Goal: Information Seeking & Learning: Learn about a topic

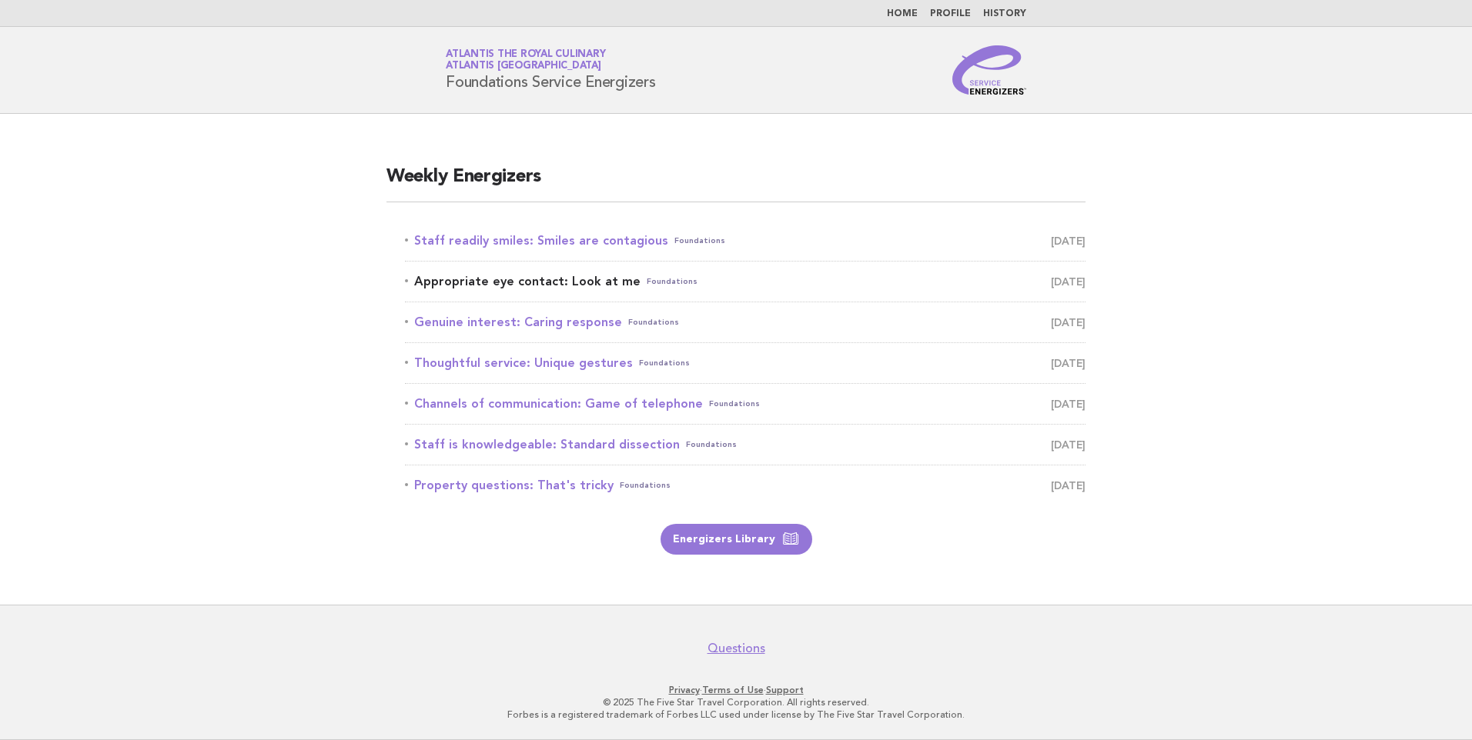
click at [596, 276] on link "Appropriate eye contact: Look at me Foundations August 26" at bounding box center [745, 282] width 680 height 22
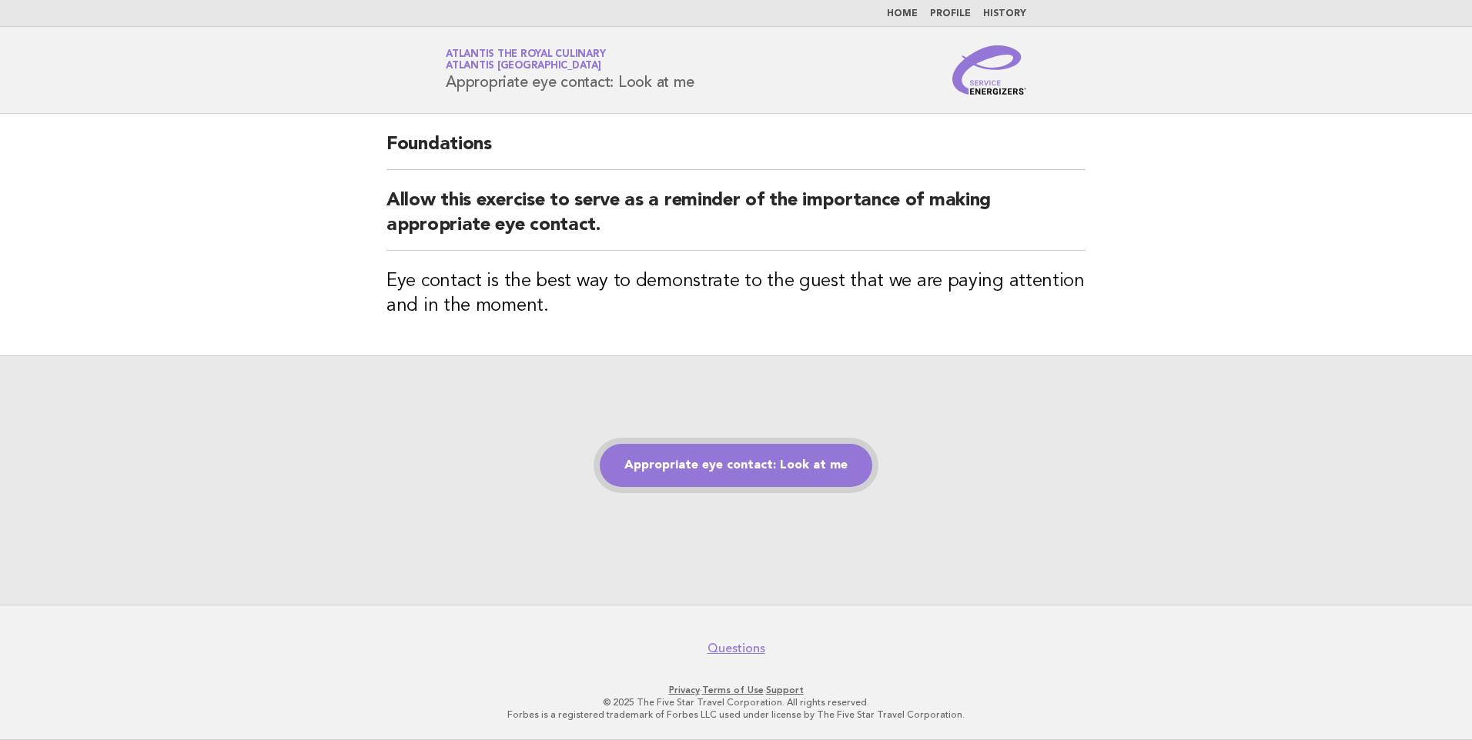
click at [701, 460] on link "Appropriate eye contact: Look at me" at bounding box center [736, 465] width 272 height 43
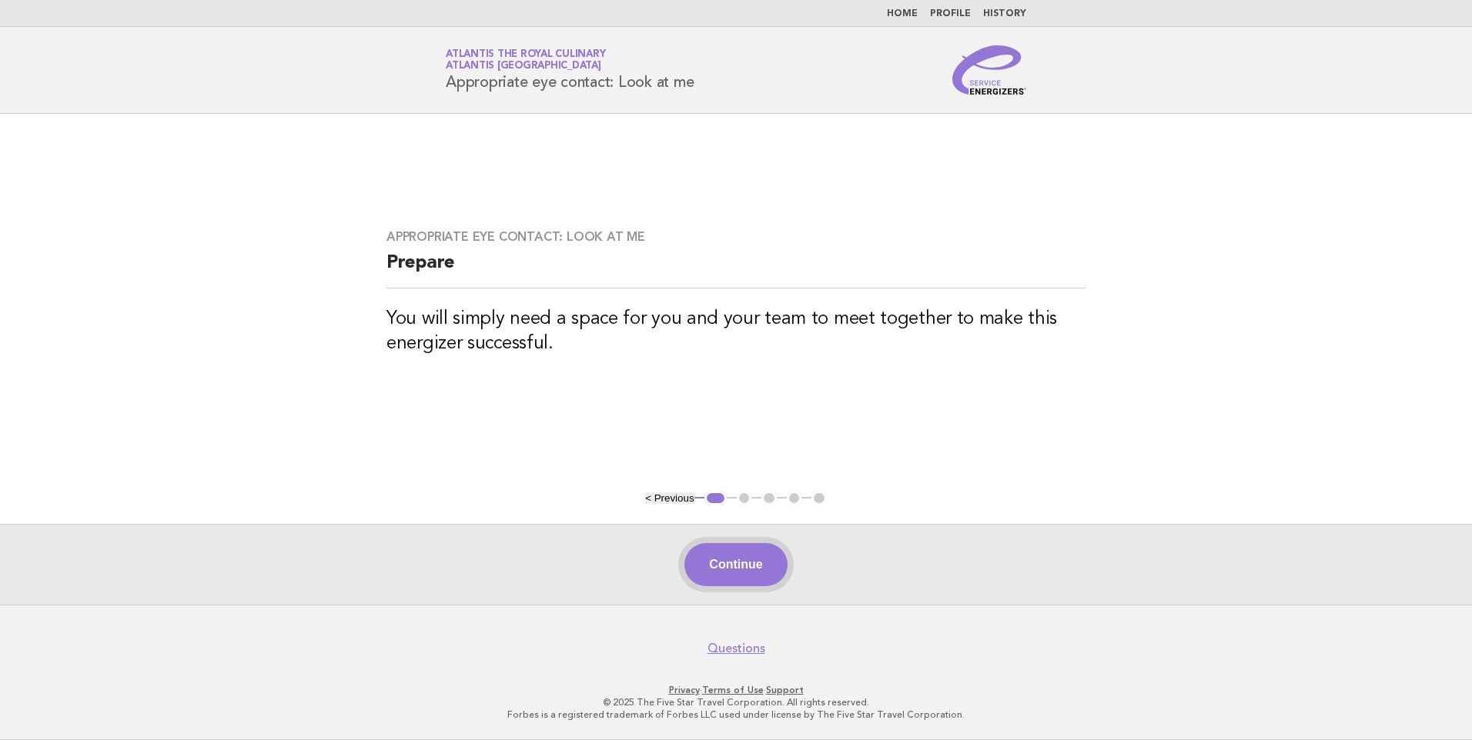
click at [748, 555] on button "Continue" at bounding box center [735, 564] width 102 height 43
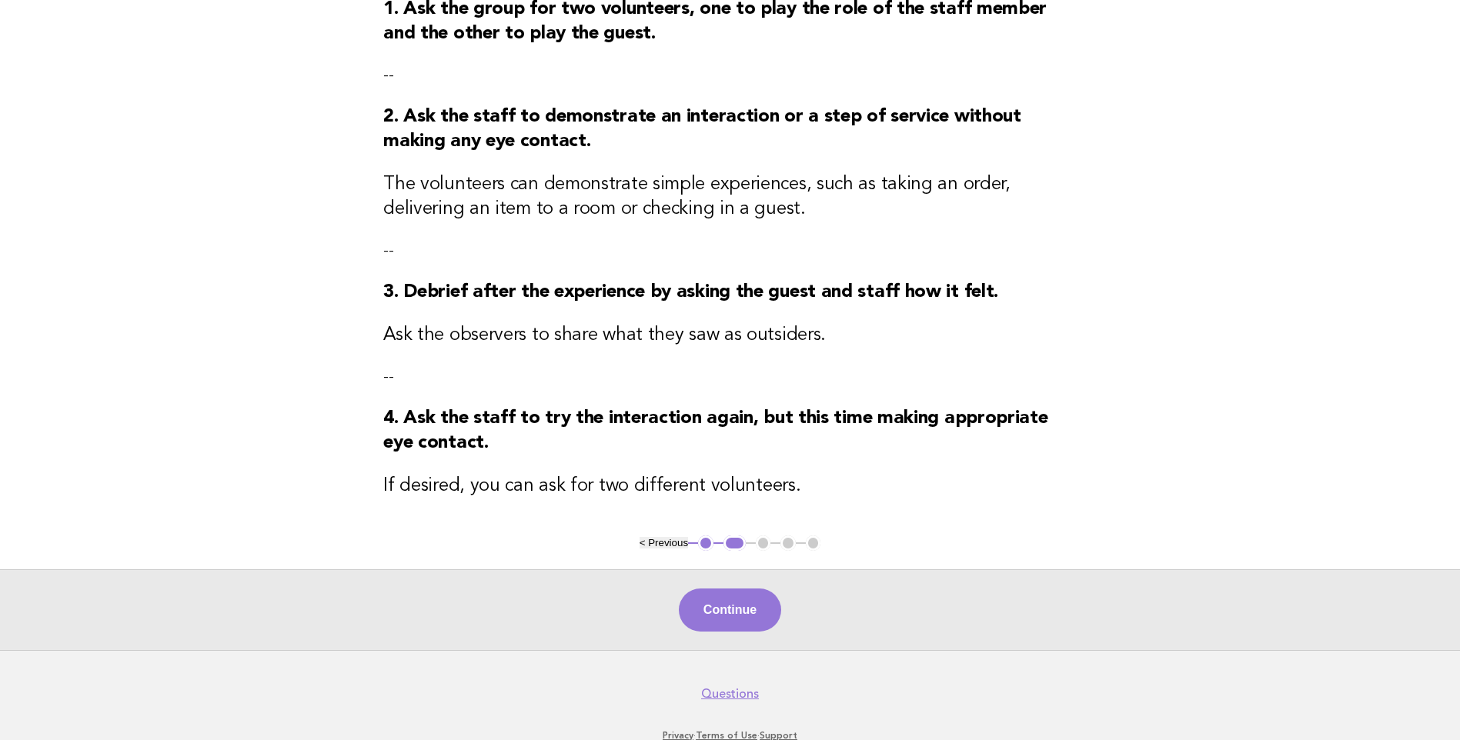
scroll to position [263, 0]
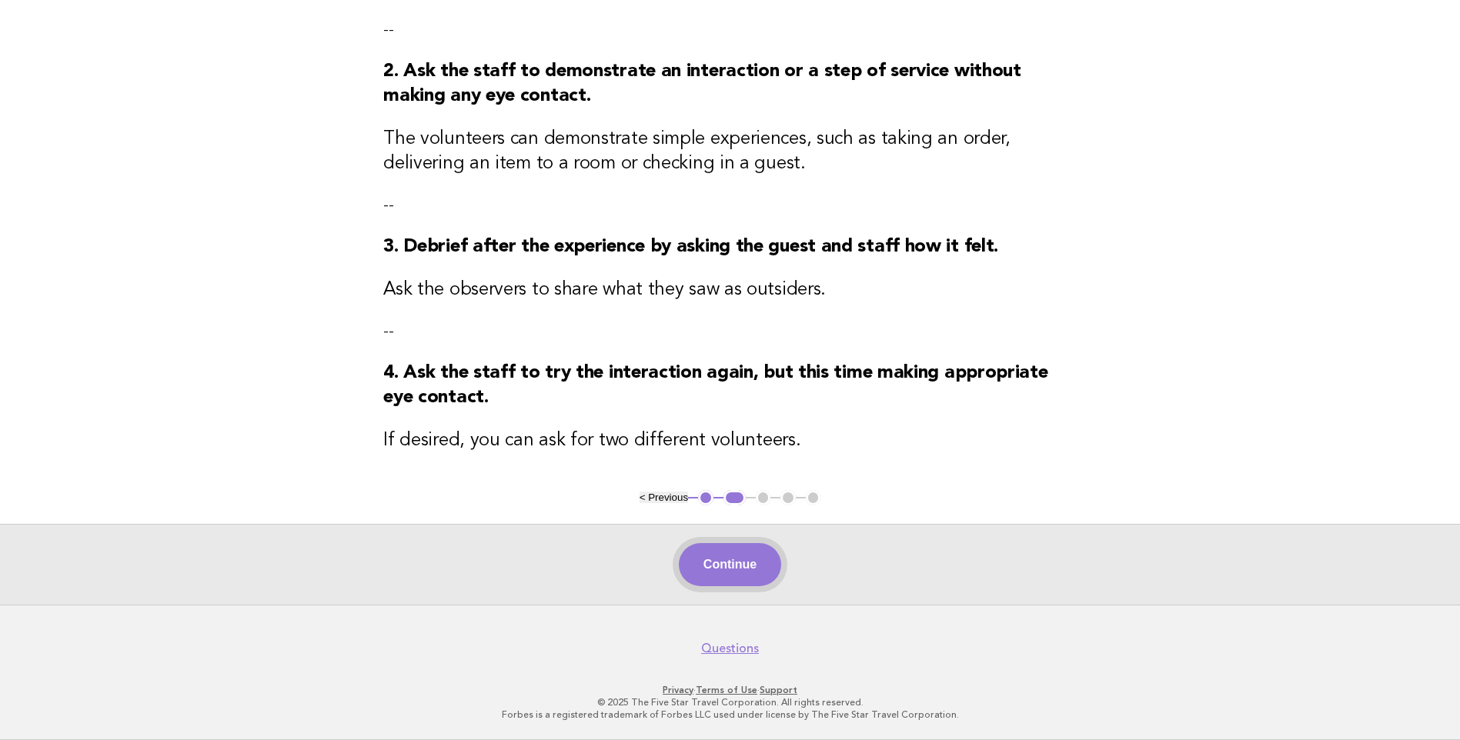
click at [729, 556] on button "Continue" at bounding box center [730, 564] width 102 height 43
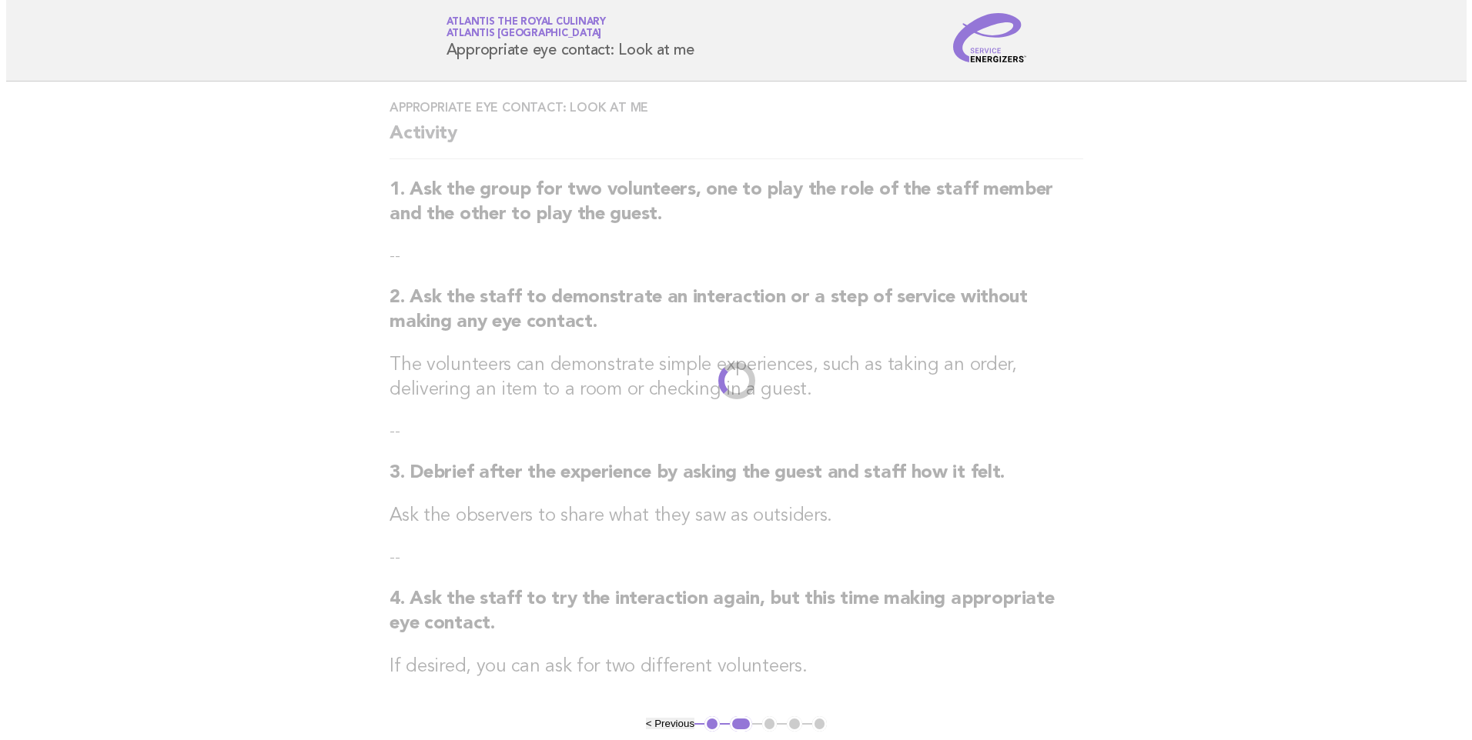
scroll to position [0, 0]
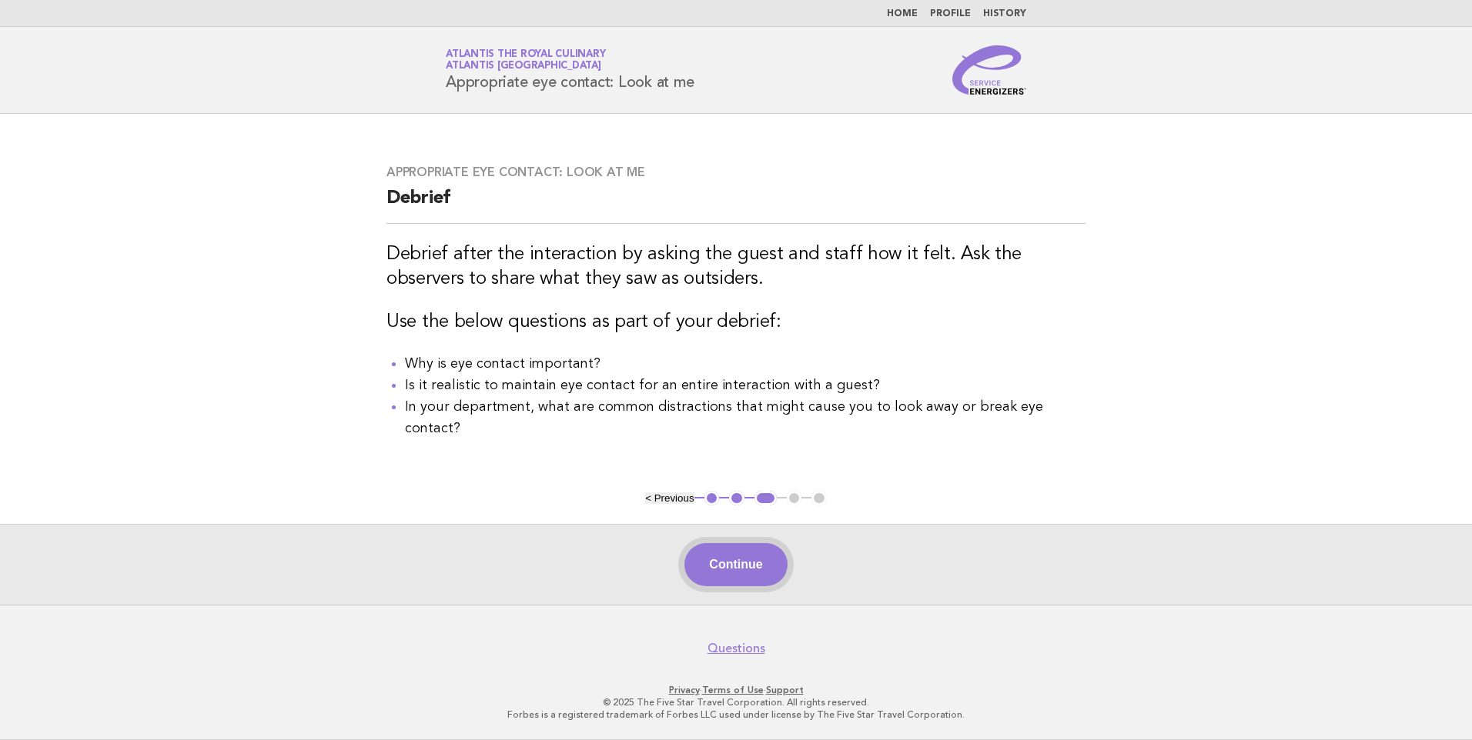
click at [737, 563] on button "Continue" at bounding box center [735, 564] width 102 height 43
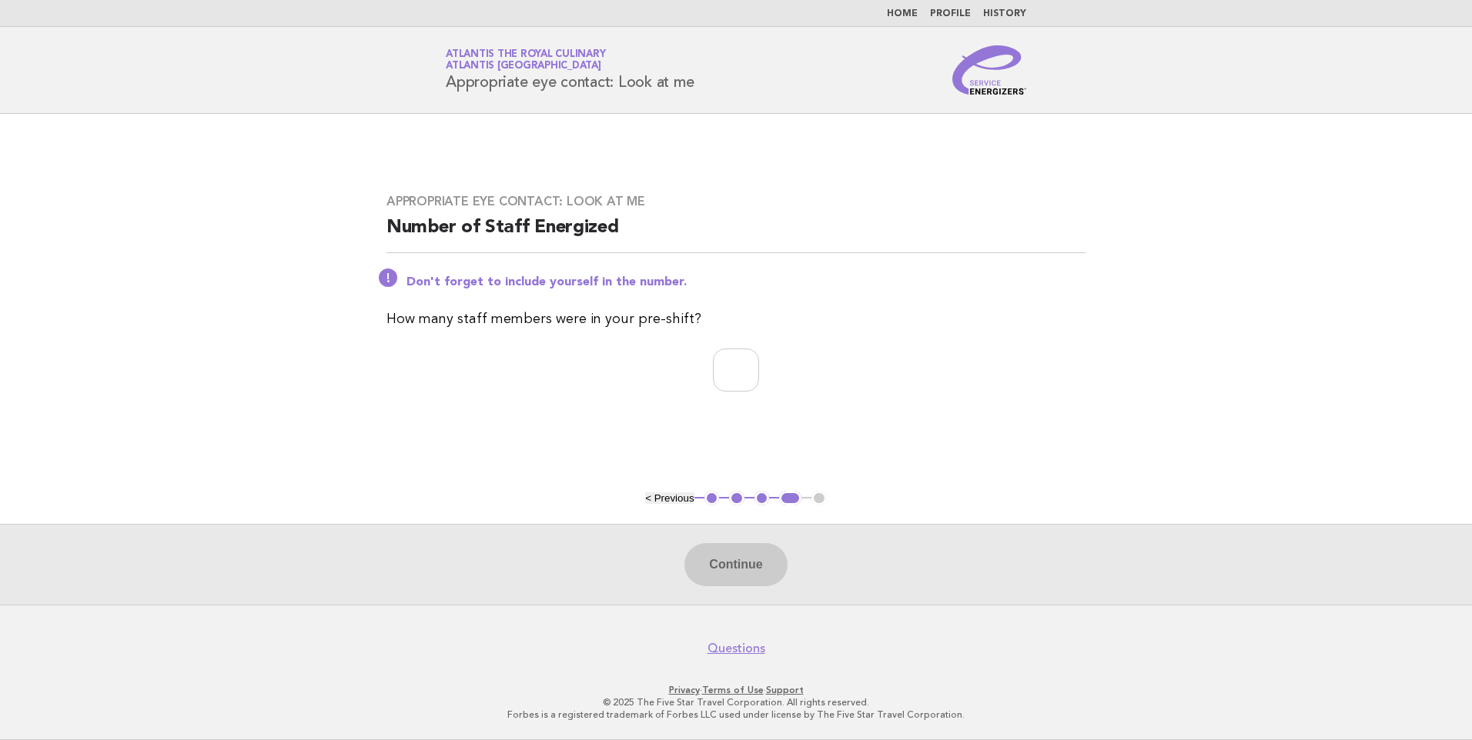
click at [917, 10] on link "Home" at bounding box center [902, 13] width 31 height 9
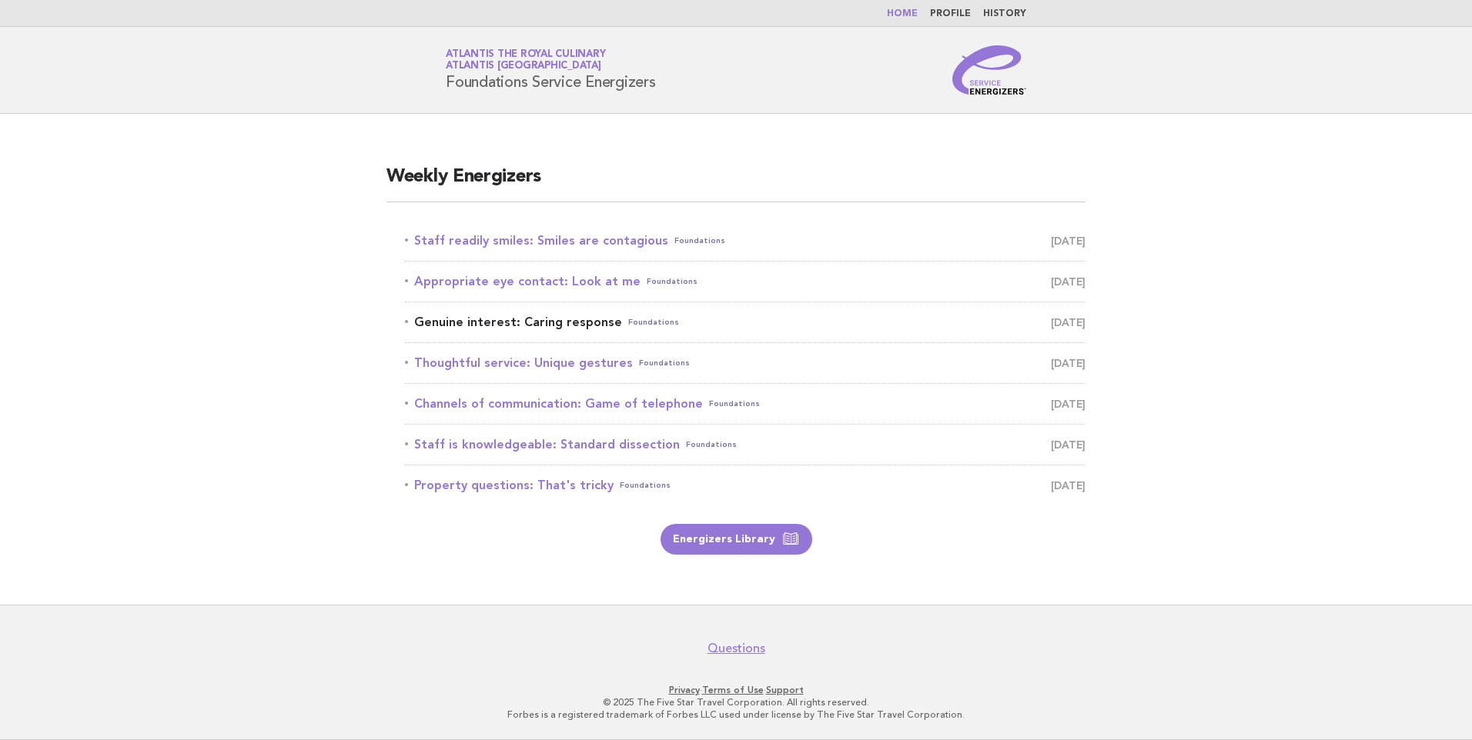
click at [566, 322] on link "Genuine interest: Caring response Foundations August 27" at bounding box center [745, 323] width 680 height 22
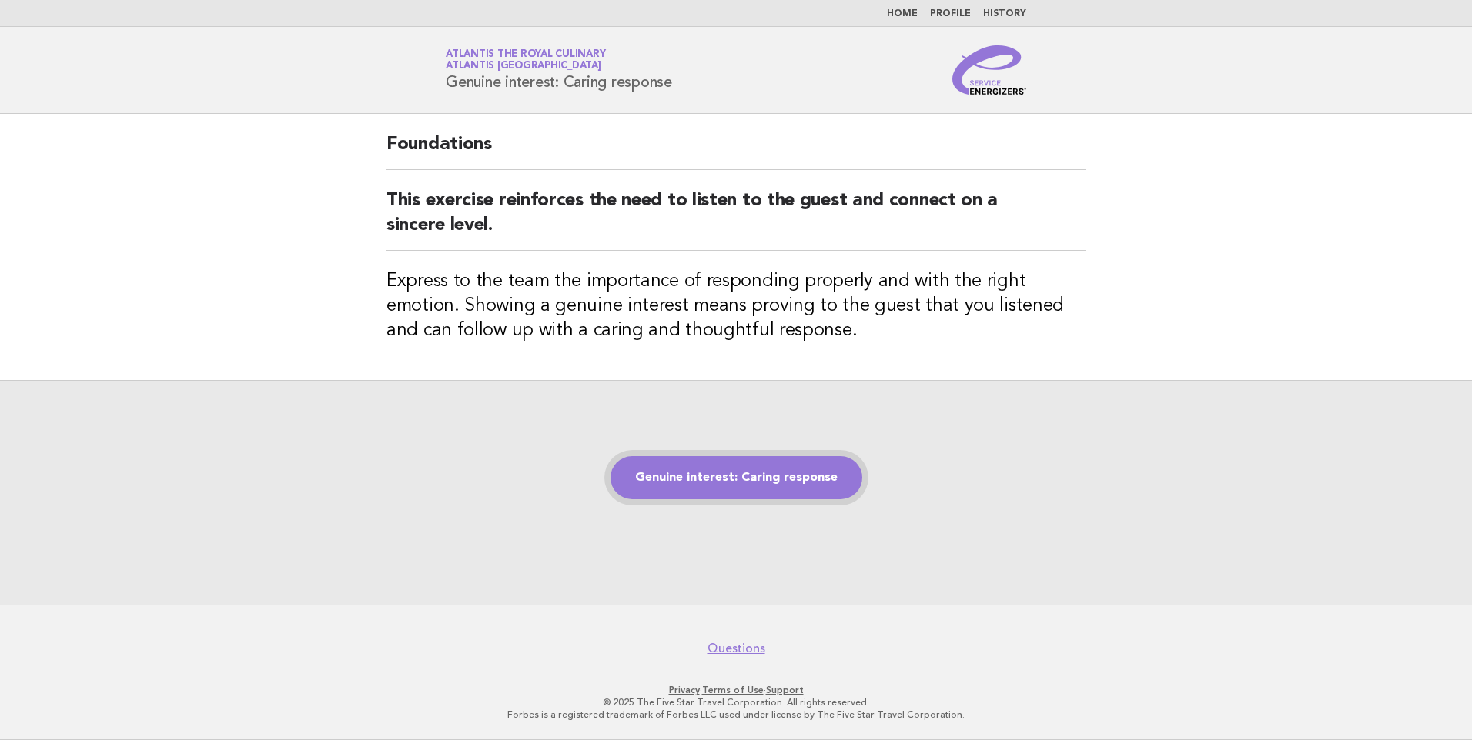
click at [745, 470] on link "Genuine interest: Caring response" at bounding box center [736, 477] width 252 height 43
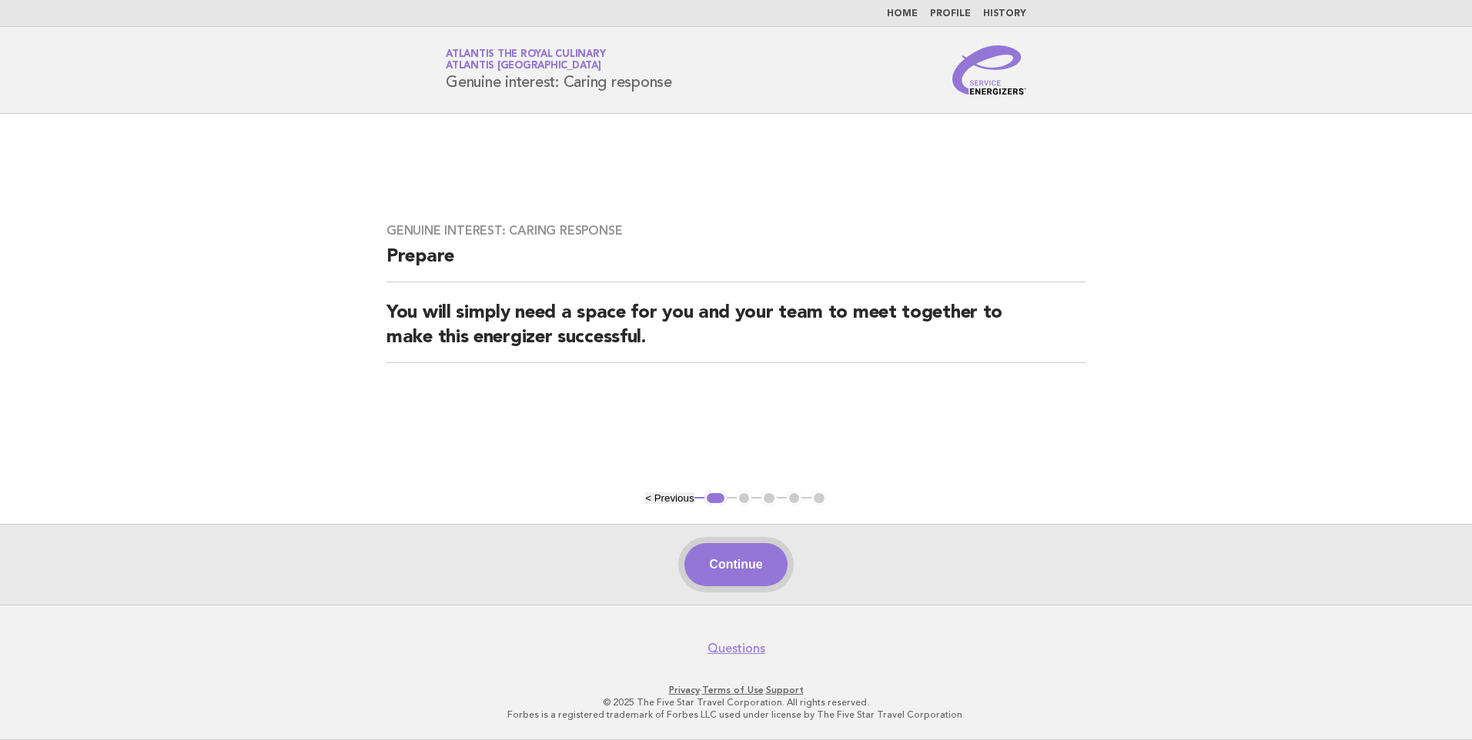
click at [741, 560] on button "Continue" at bounding box center [735, 564] width 102 height 43
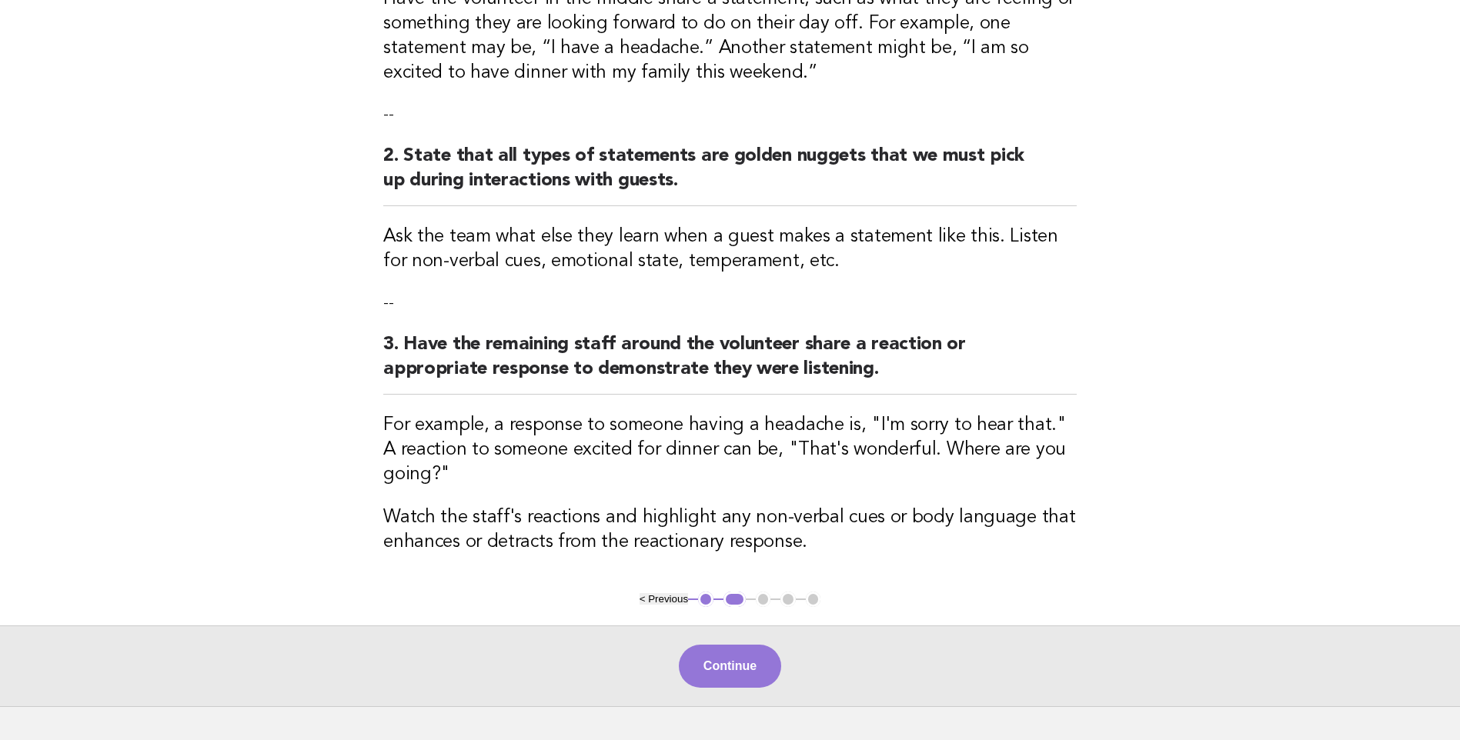
scroll to position [380, 0]
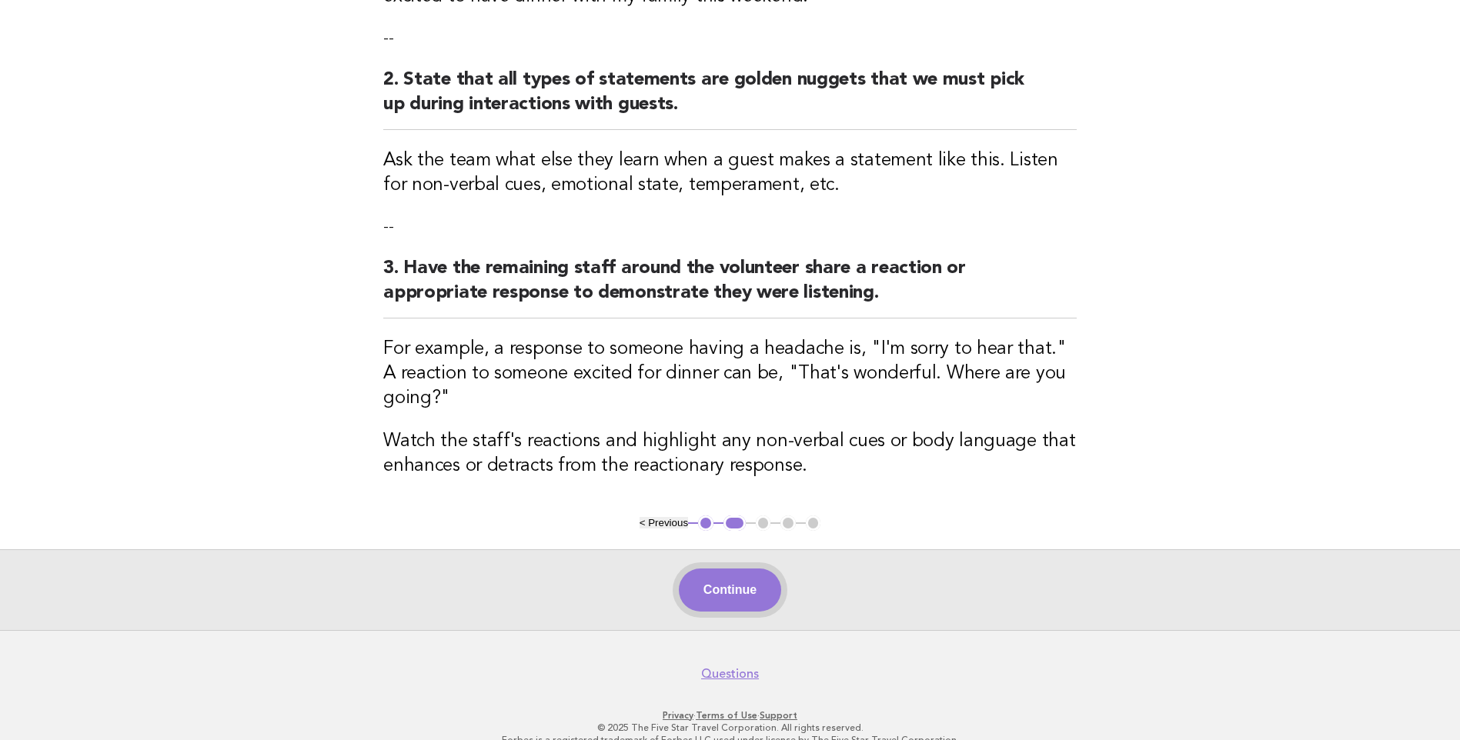
click at [739, 569] on button "Continue" at bounding box center [730, 590] width 102 height 43
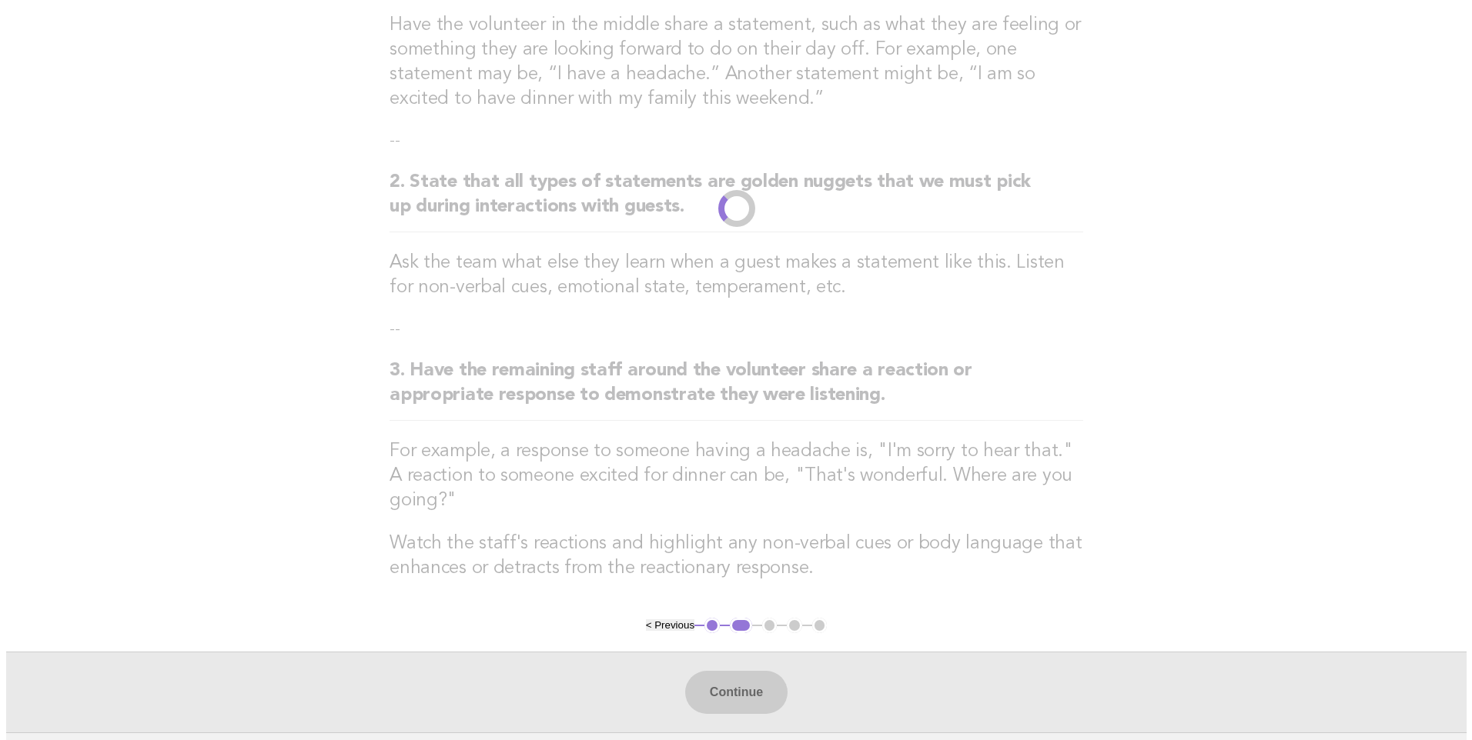
scroll to position [0, 0]
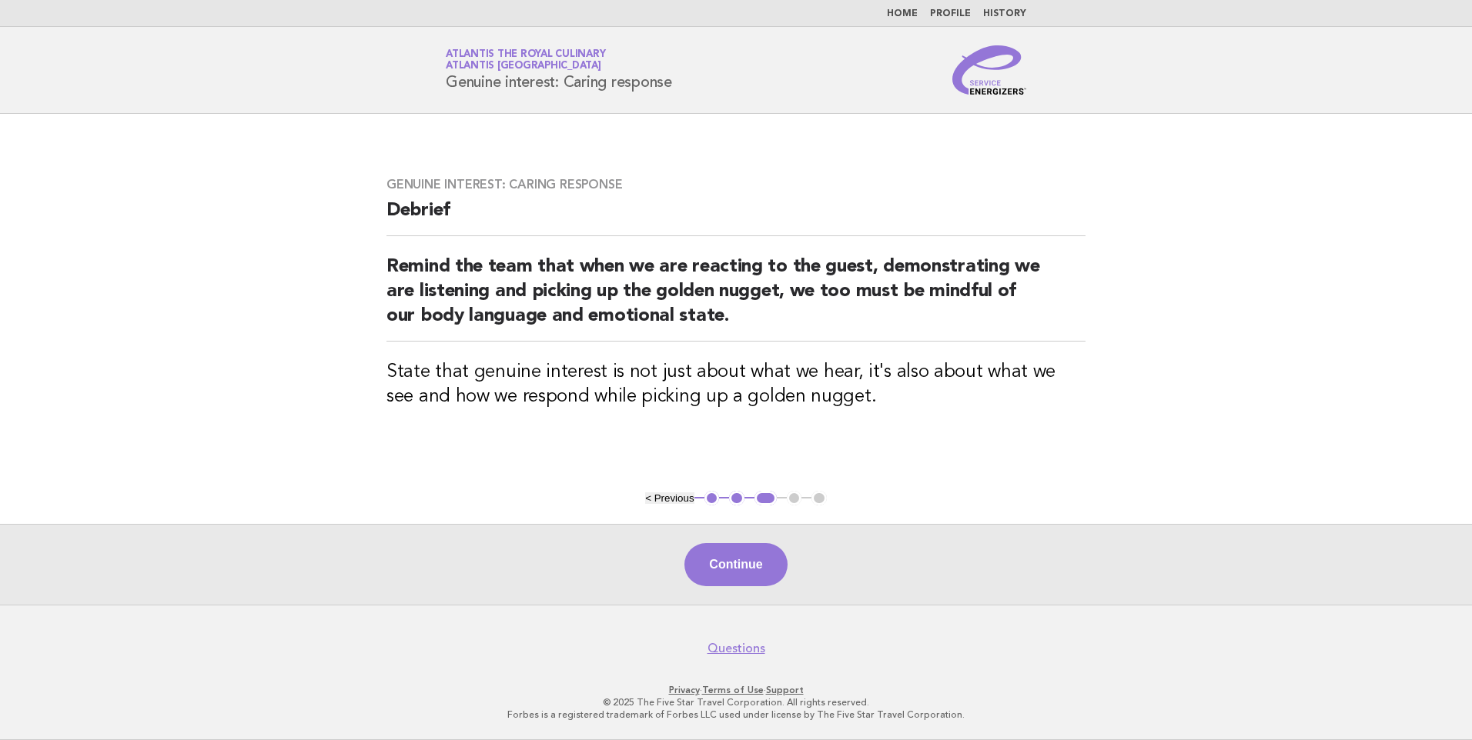
click at [910, 11] on link "Home" at bounding box center [902, 13] width 31 height 9
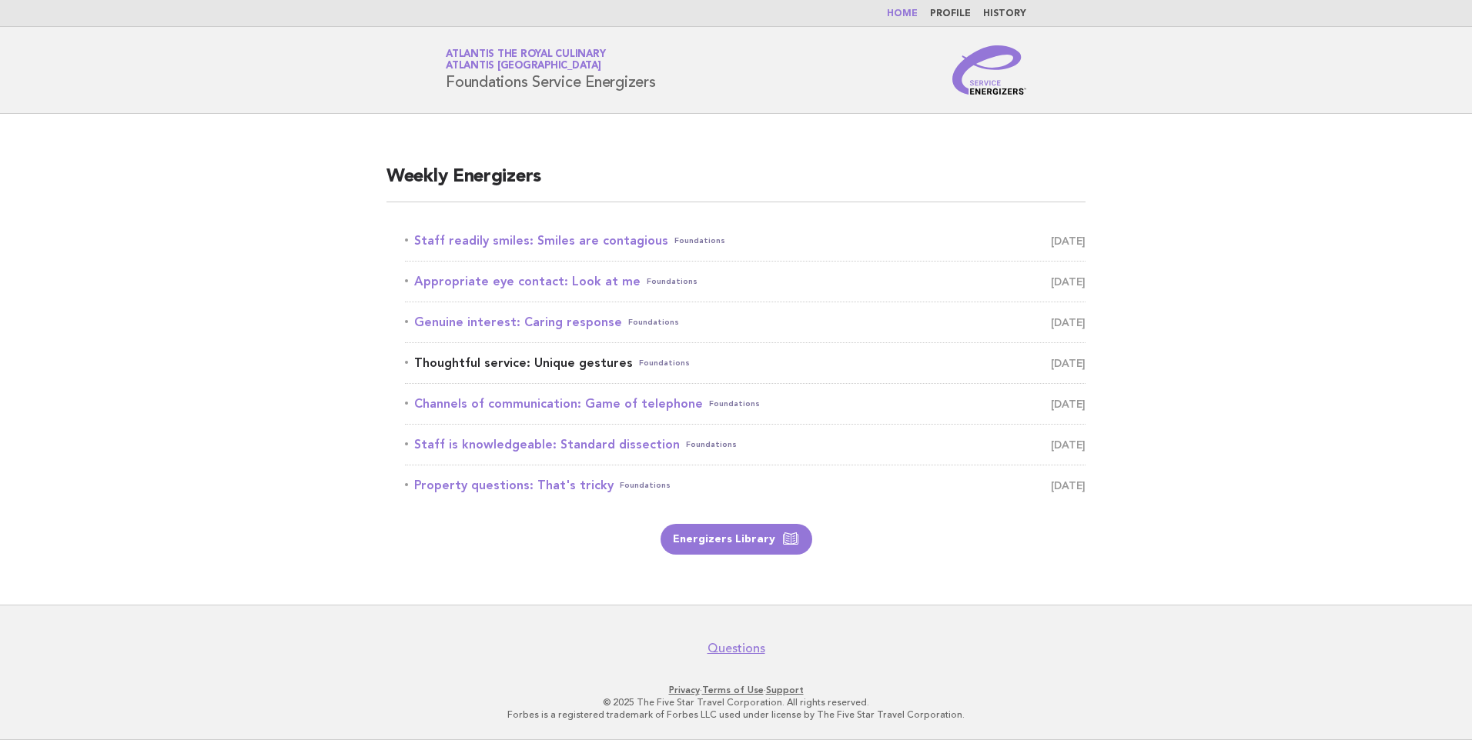
click at [581, 362] on link "Thoughtful service: Unique gestures Foundations [DATE]" at bounding box center [745, 364] width 680 height 22
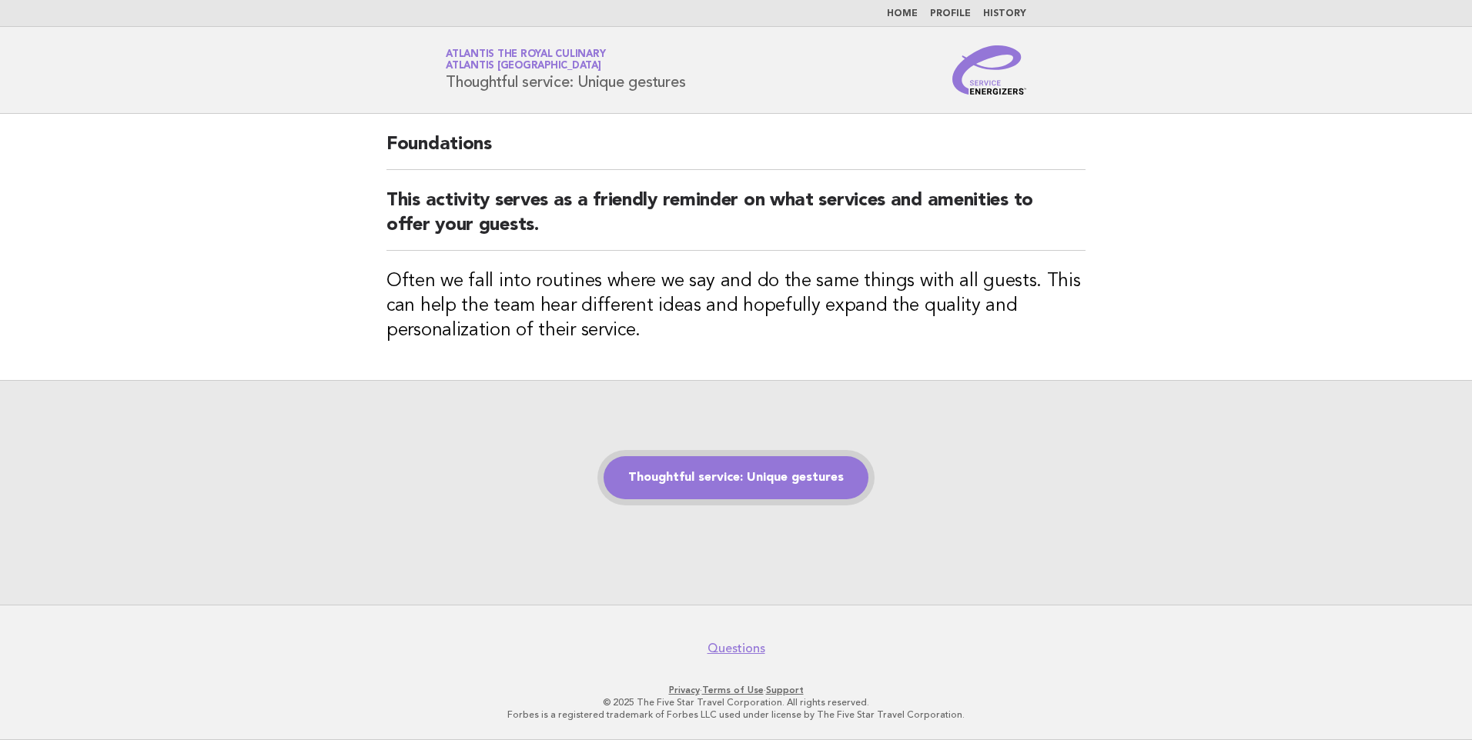
click at [772, 476] on link "Thoughtful service: Unique gestures" at bounding box center [735, 477] width 265 height 43
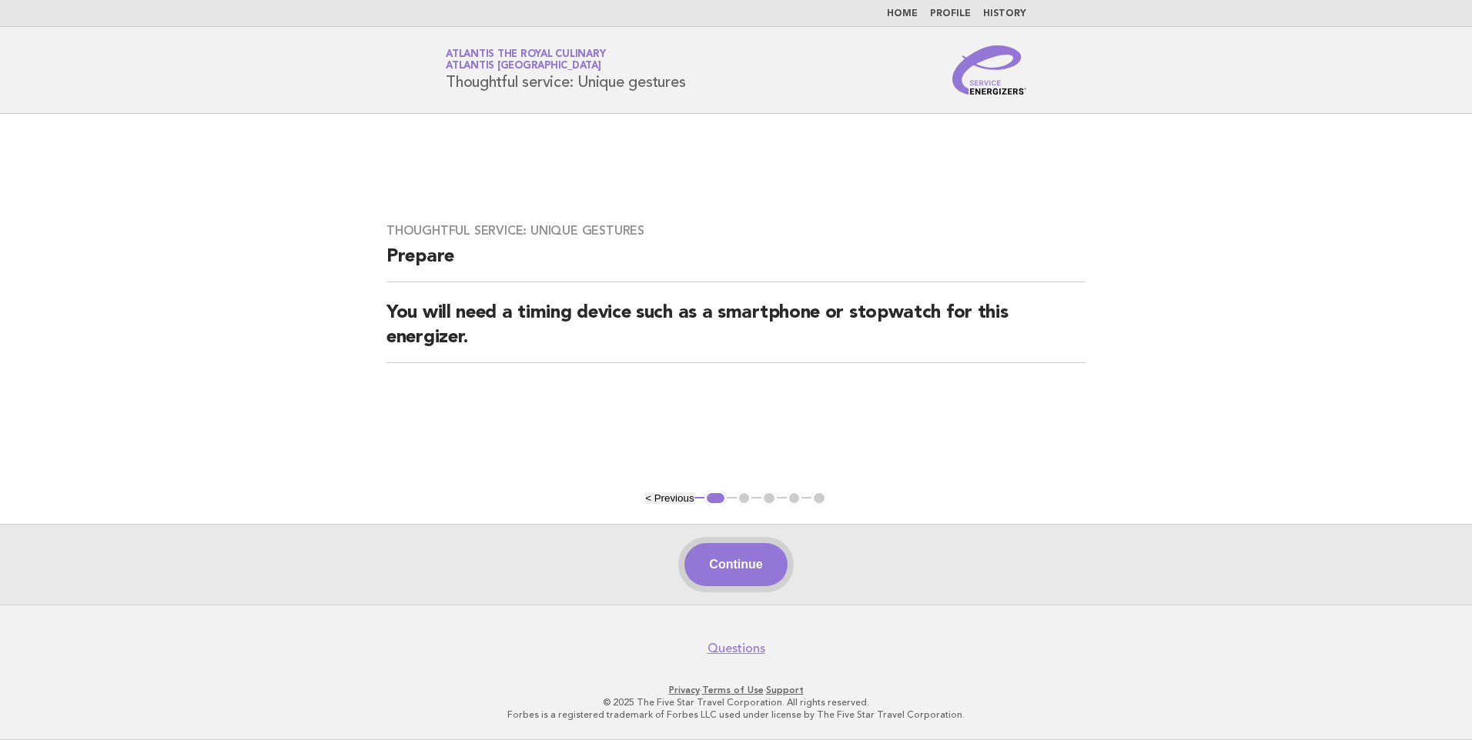
click at [750, 555] on button "Continue" at bounding box center [735, 564] width 102 height 43
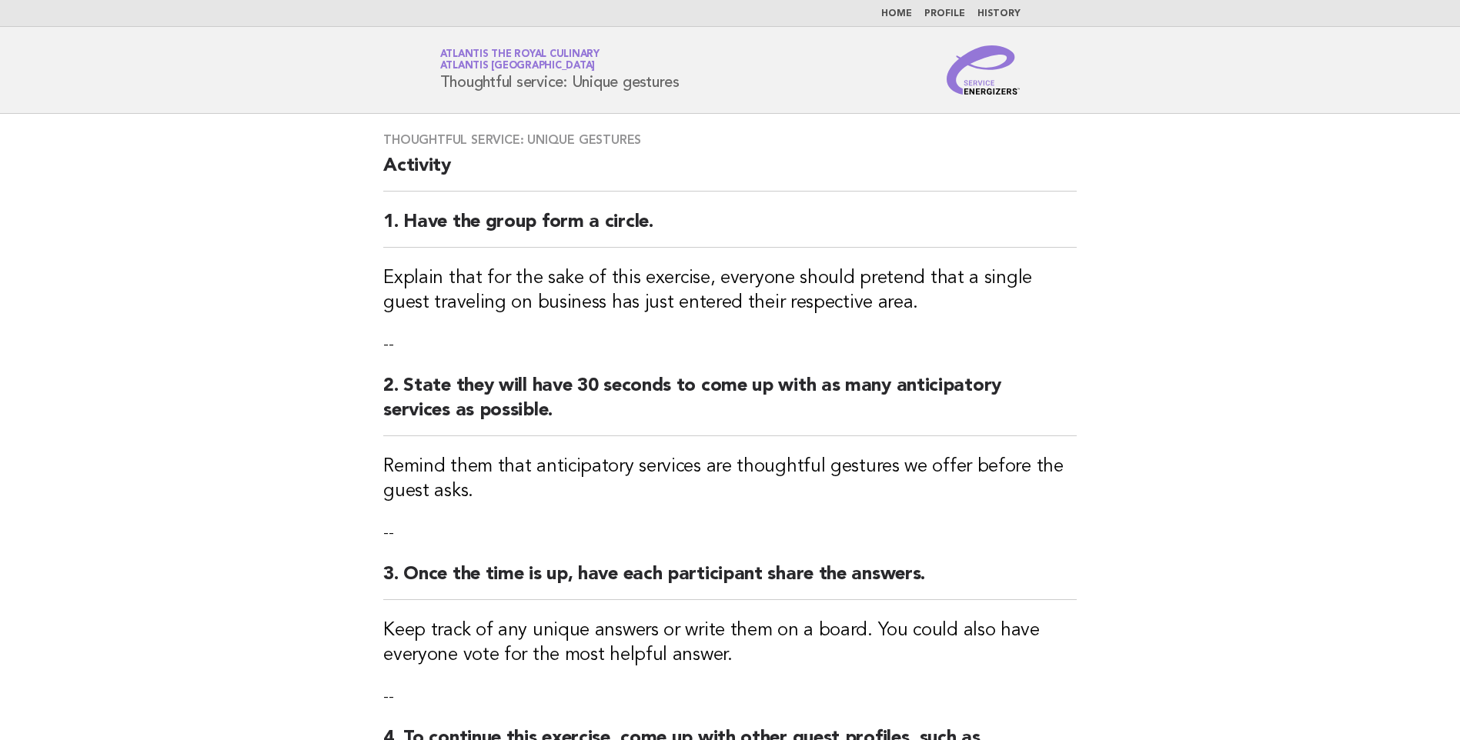
scroll to position [446, 0]
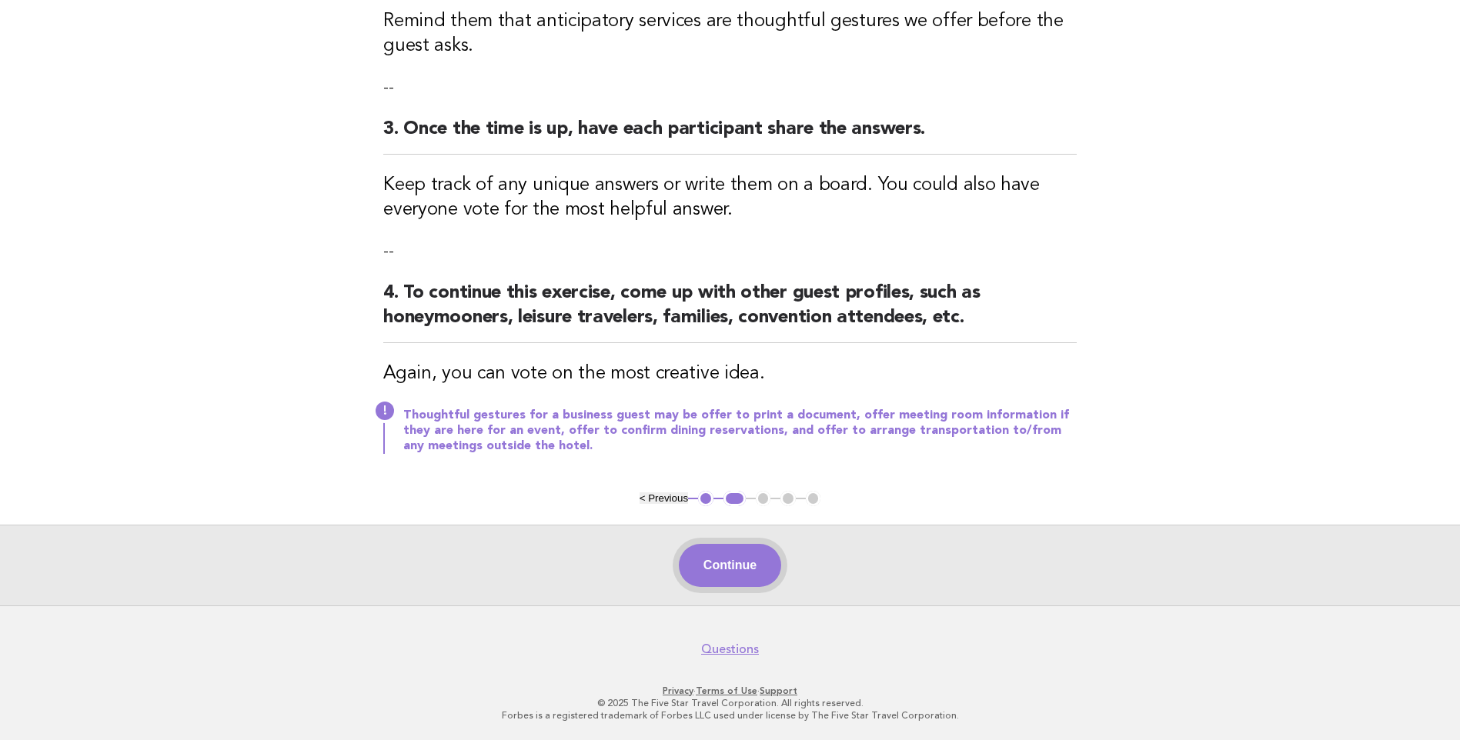
click at [743, 559] on button "Continue" at bounding box center [730, 565] width 102 height 43
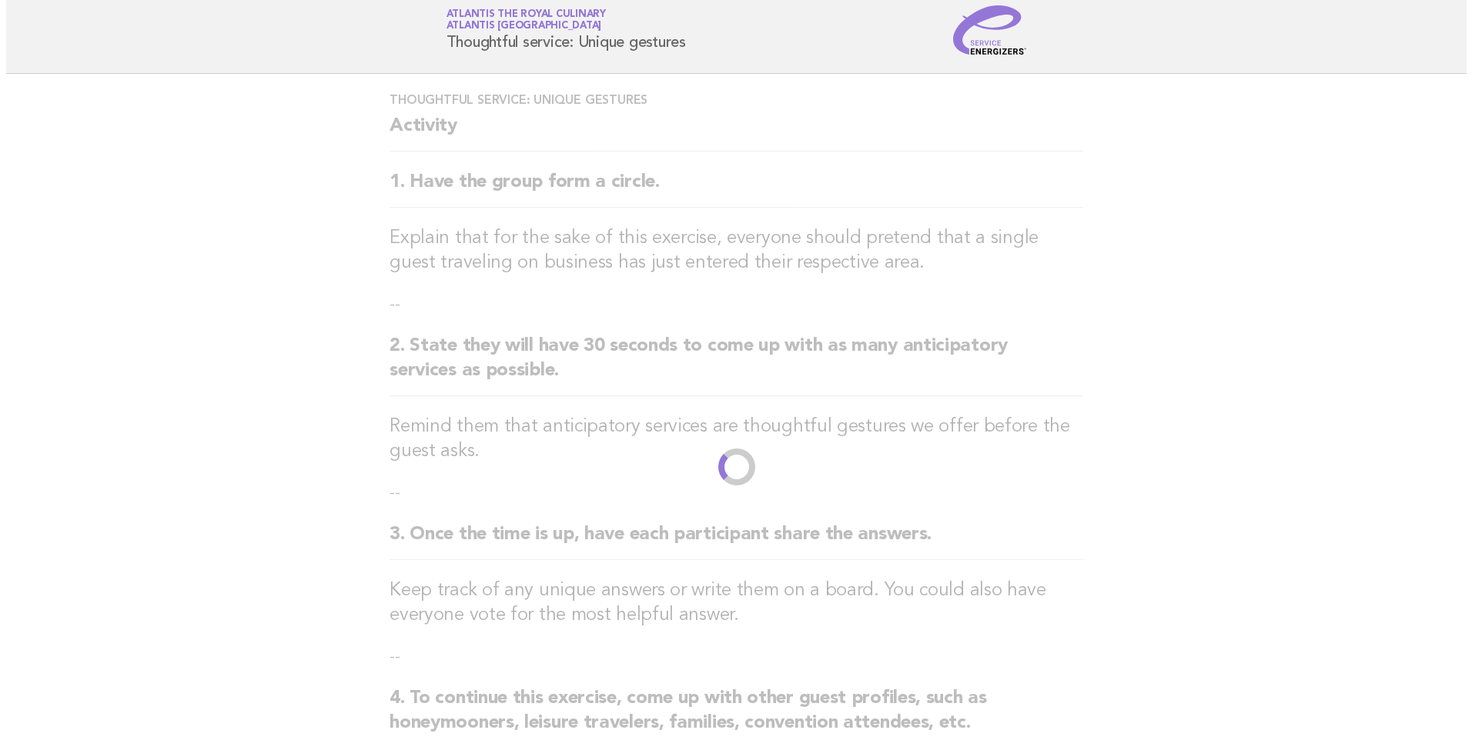
scroll to position [0, 0]
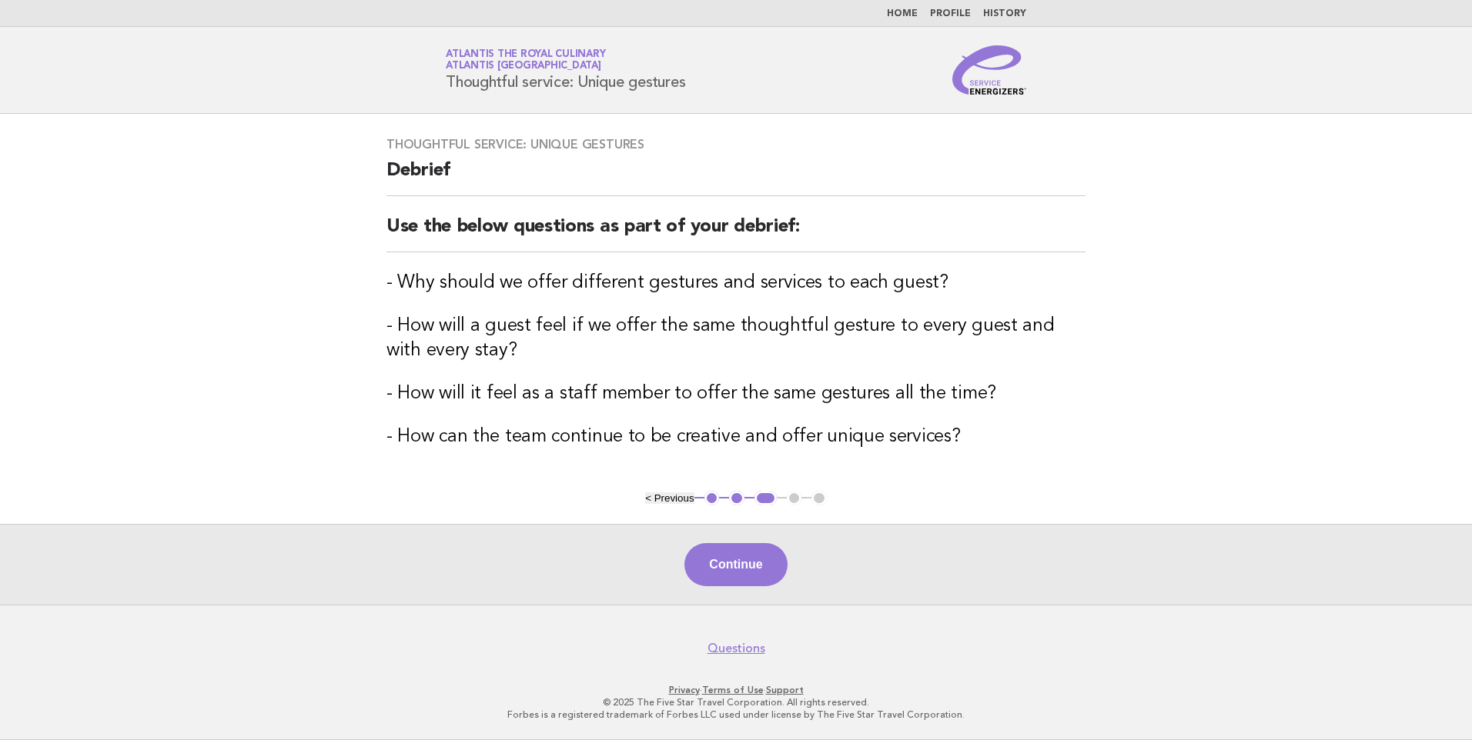
click at [904, 8] on li "Home" at bounding box center [902, 14] width 31 height 12
click at [906, 10] on link "Home" at bounding box center [902, 13] width 31 height 9
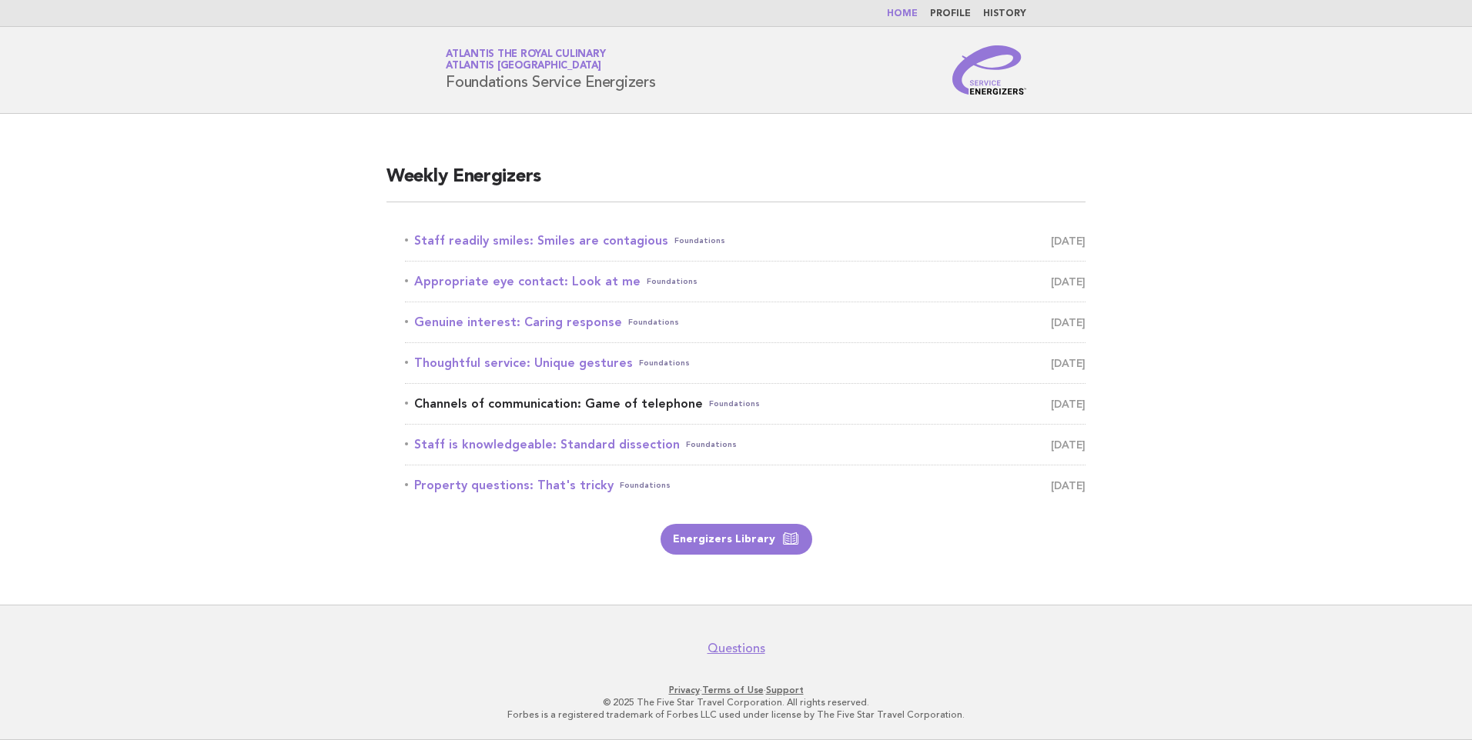
click at [629, 403] on link "Channels of communication: Game of telephone Foundations August 29" at bounding box center [745, 404] width 680 height 22
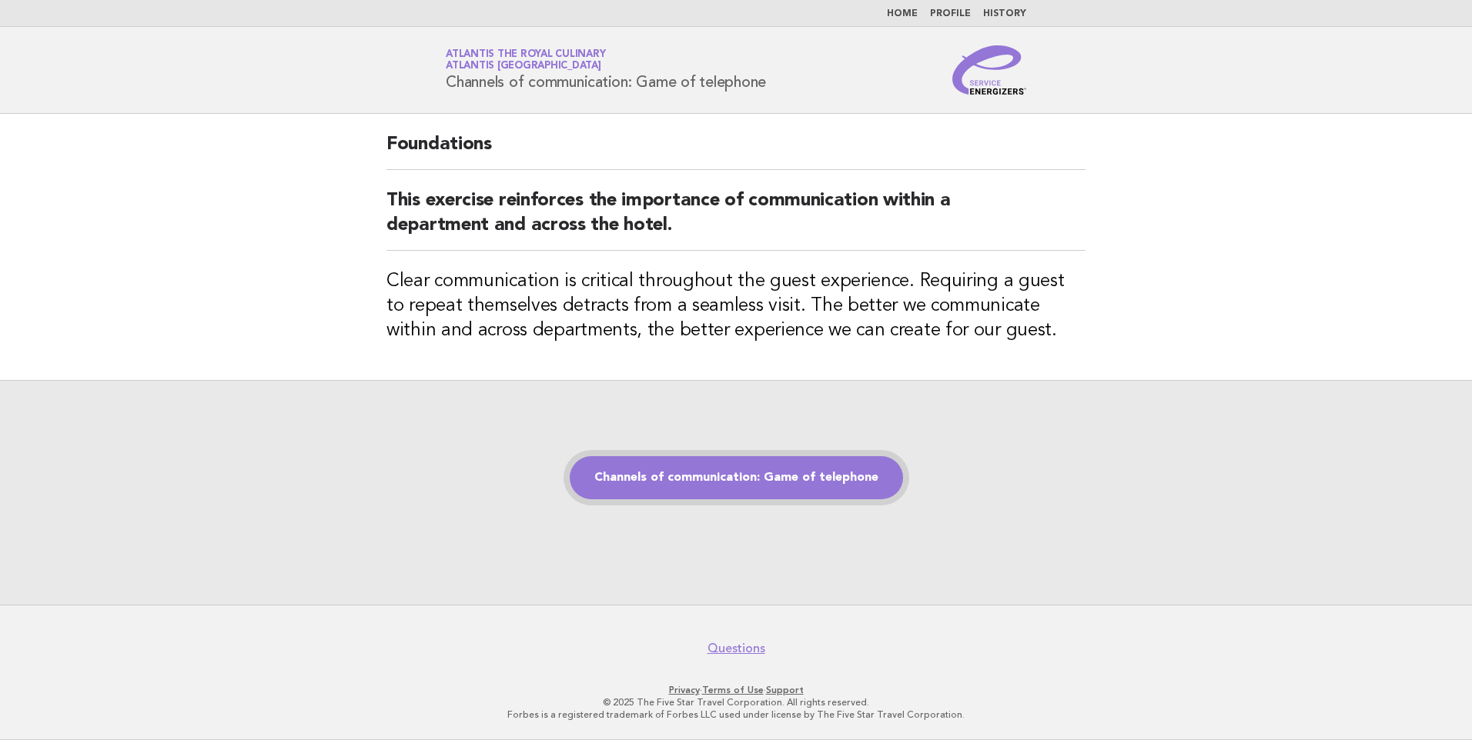
click at [769, 470] on link "Channels of communication: Game of telephone" at bounding box center [736, 477] width 333 height 43
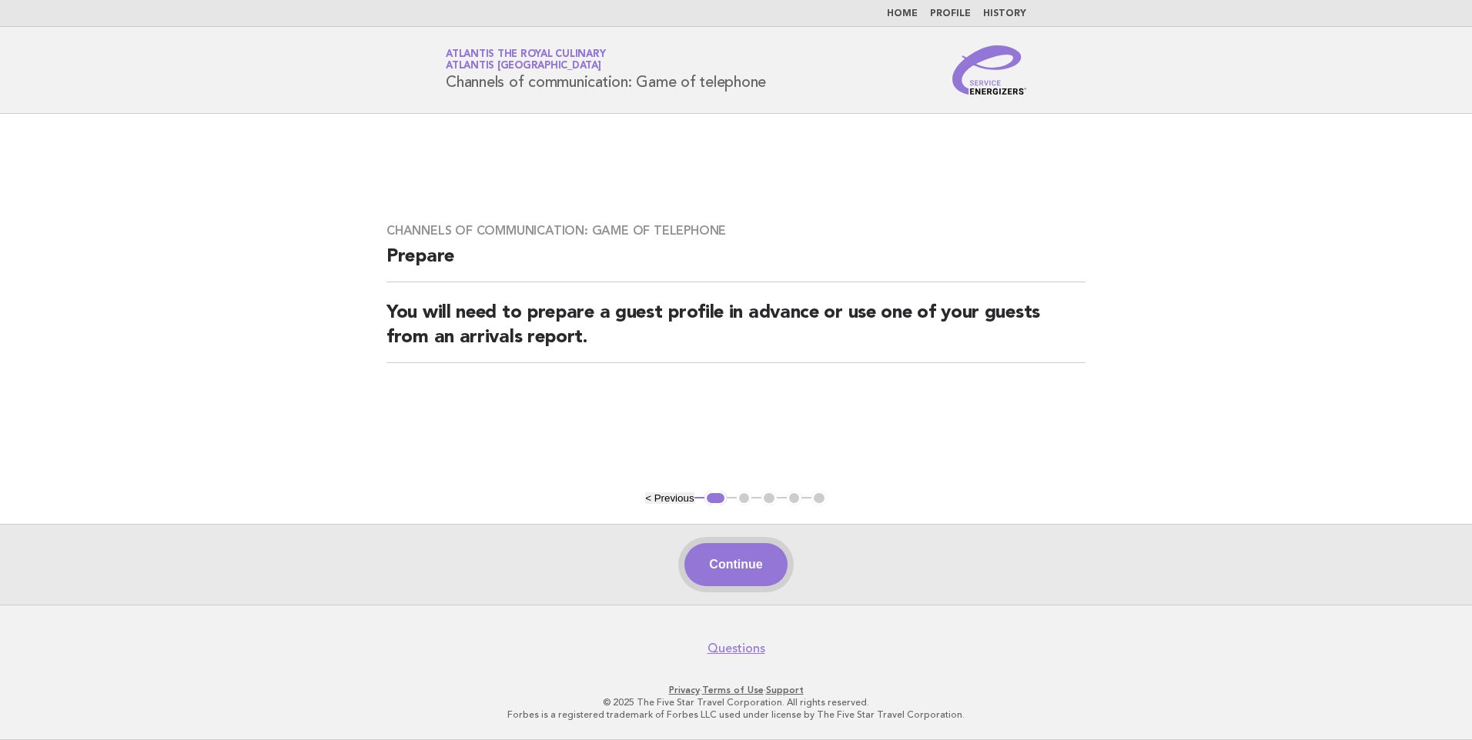
click at [746, 557] on button "Continue" at bounding box center [735, 564] width 102 height 43
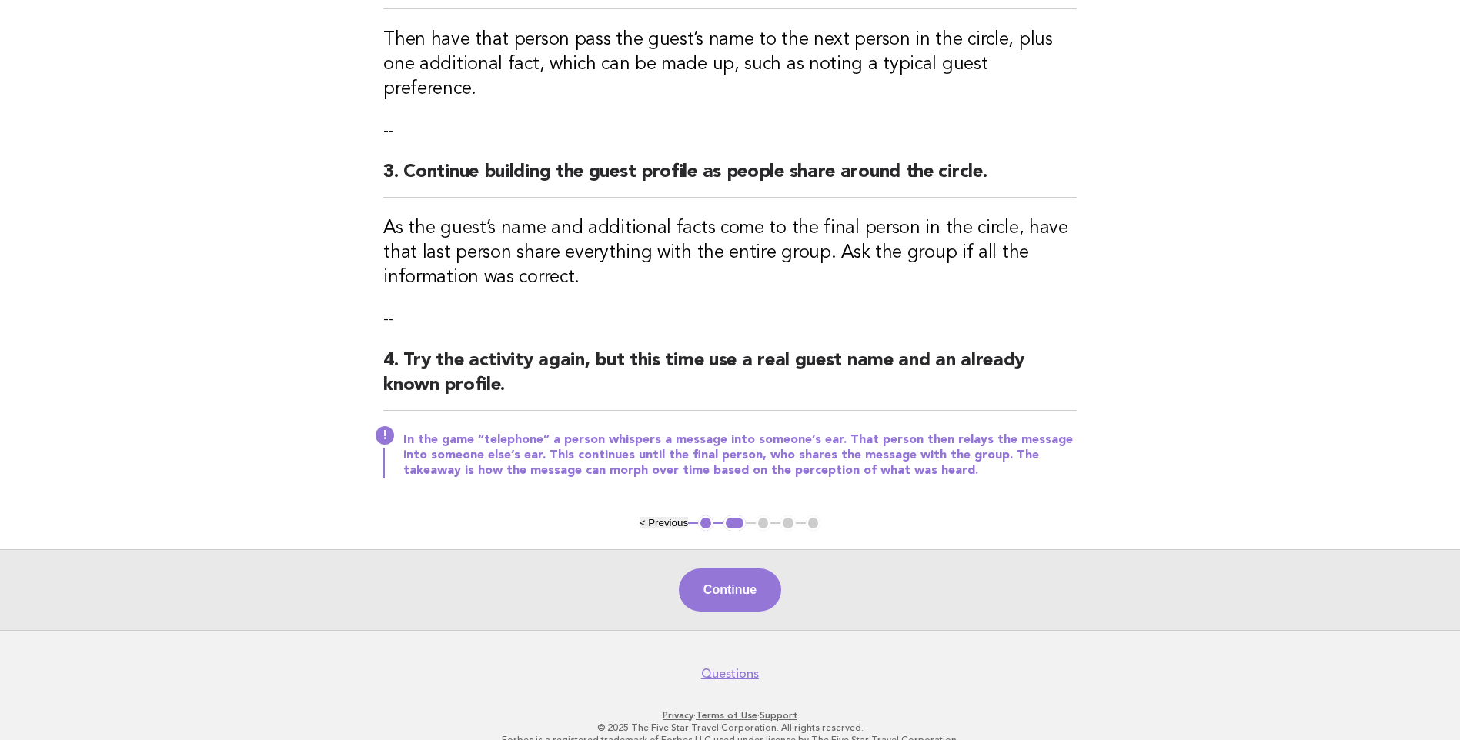
click at [745, 569] on button "Continue" at bounding box center [730, 590] width 102 height 43
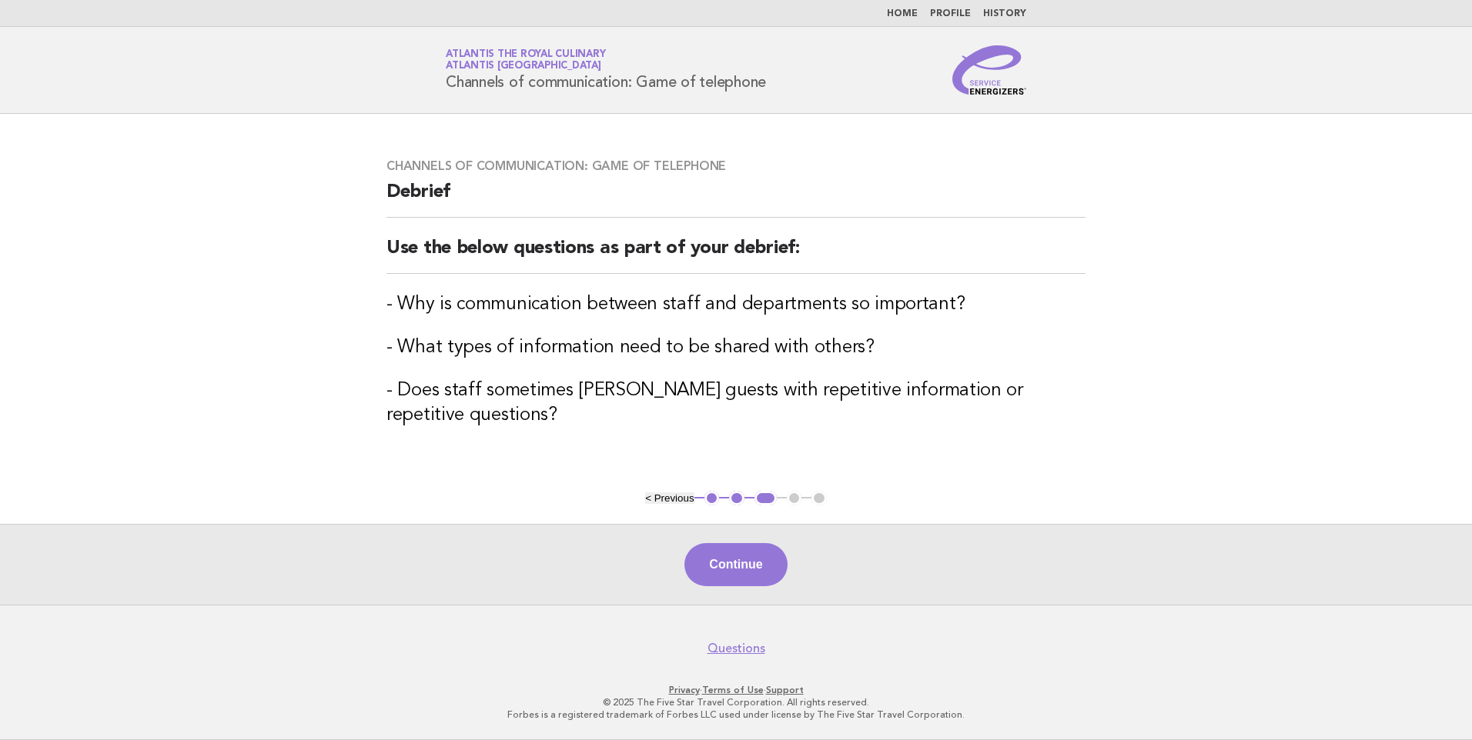
click at [899, 11] on link "Home" at bounding box center [902, 13] width 31 height 9
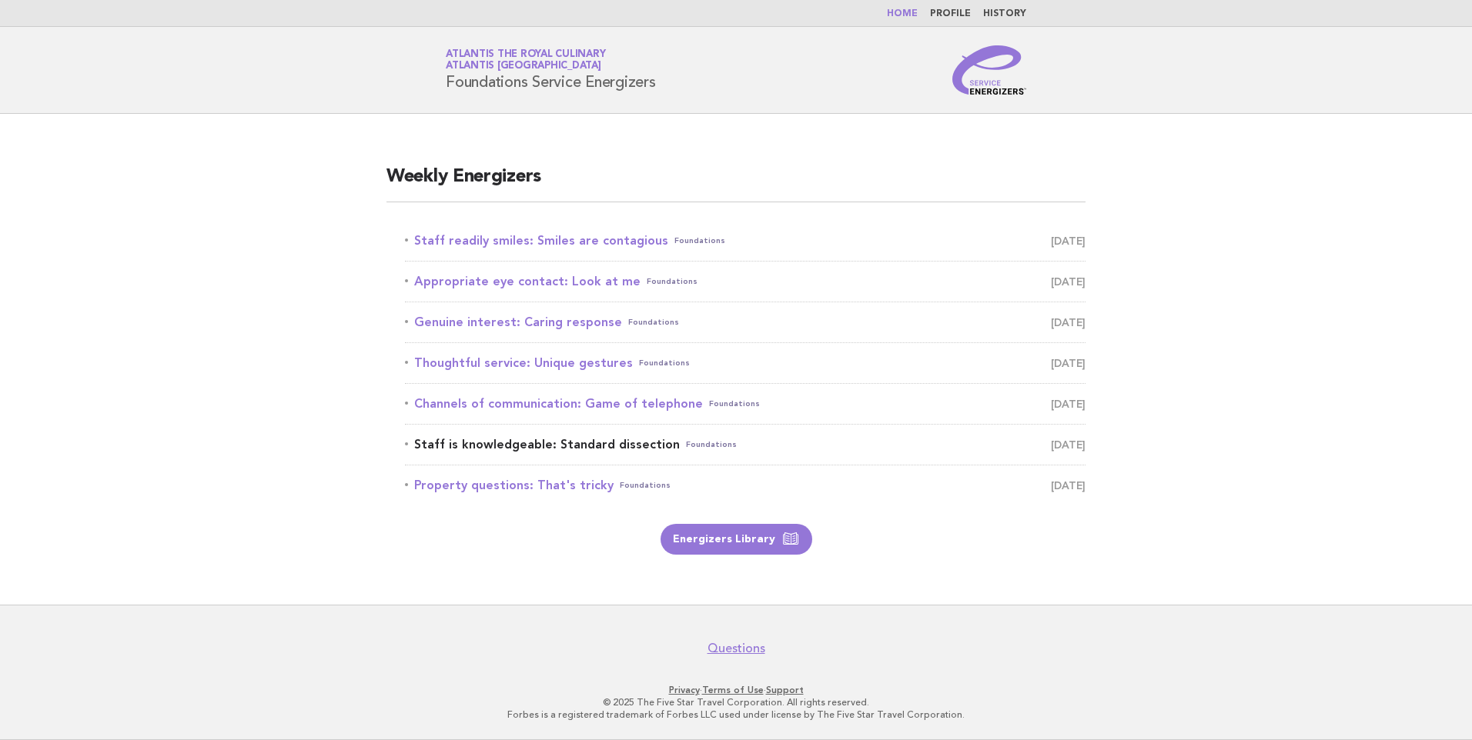
click at [601, 440] on link "Staff is knowledgeable: Standard dissection Foundations [DATE]" at bounding box center [745, 445] width 680 height 22
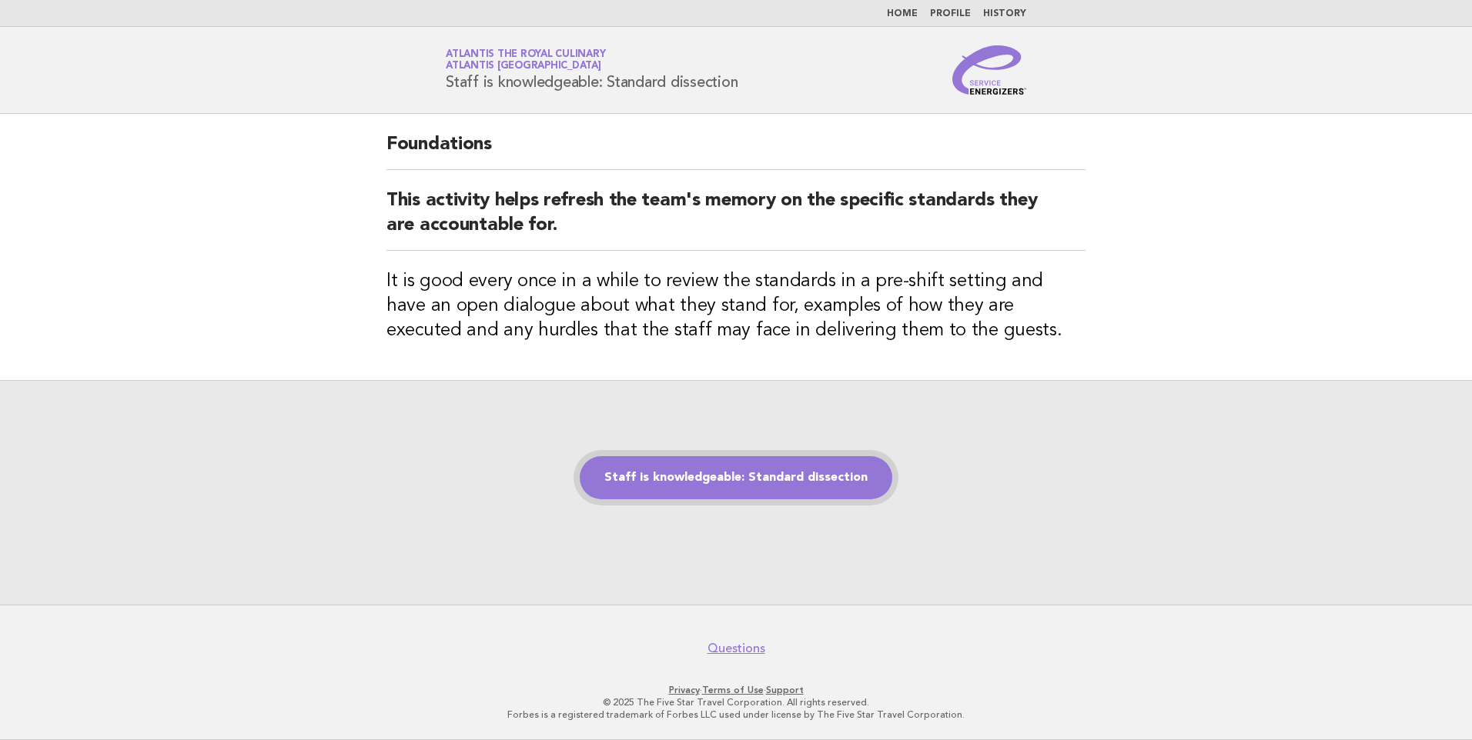
click at [754, 484] on link "Staff is knowledgeable: Standard dissection" at bounding box center [736, 477] width 312 height 43
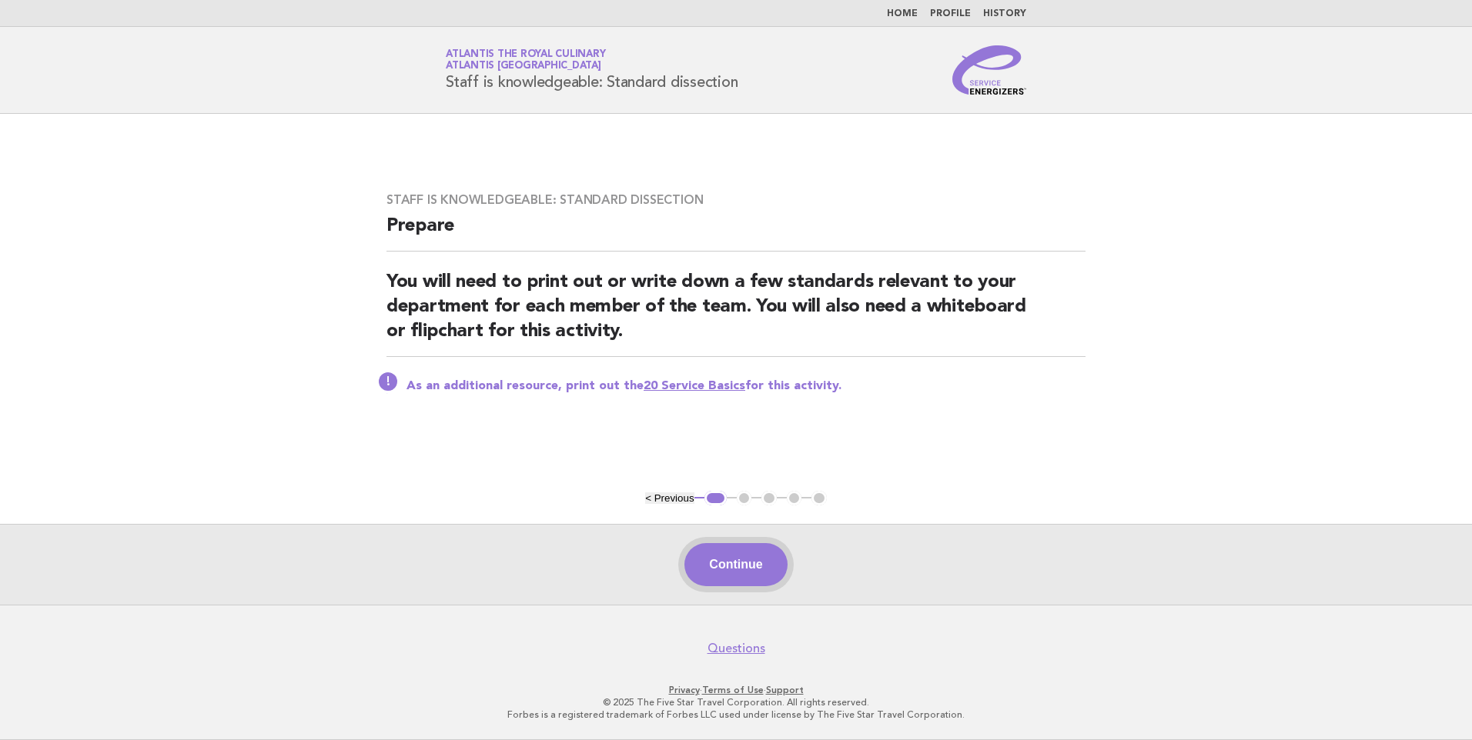
click at [749, 575] on button "Continue" at bounding box center [735, 564] width 102 height 43
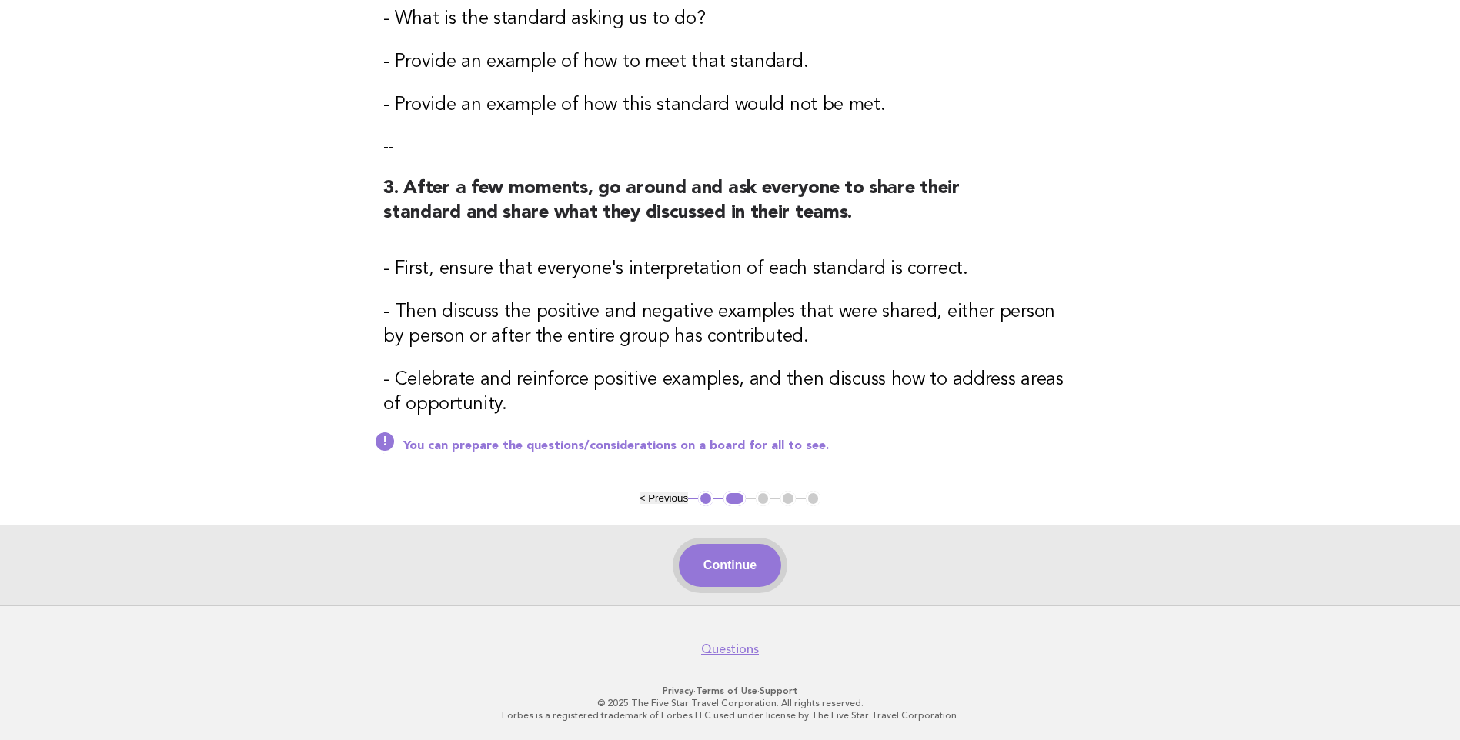
click at [737, 555] on button "Continue" at bounding box center [730, 565] width 102 height 43
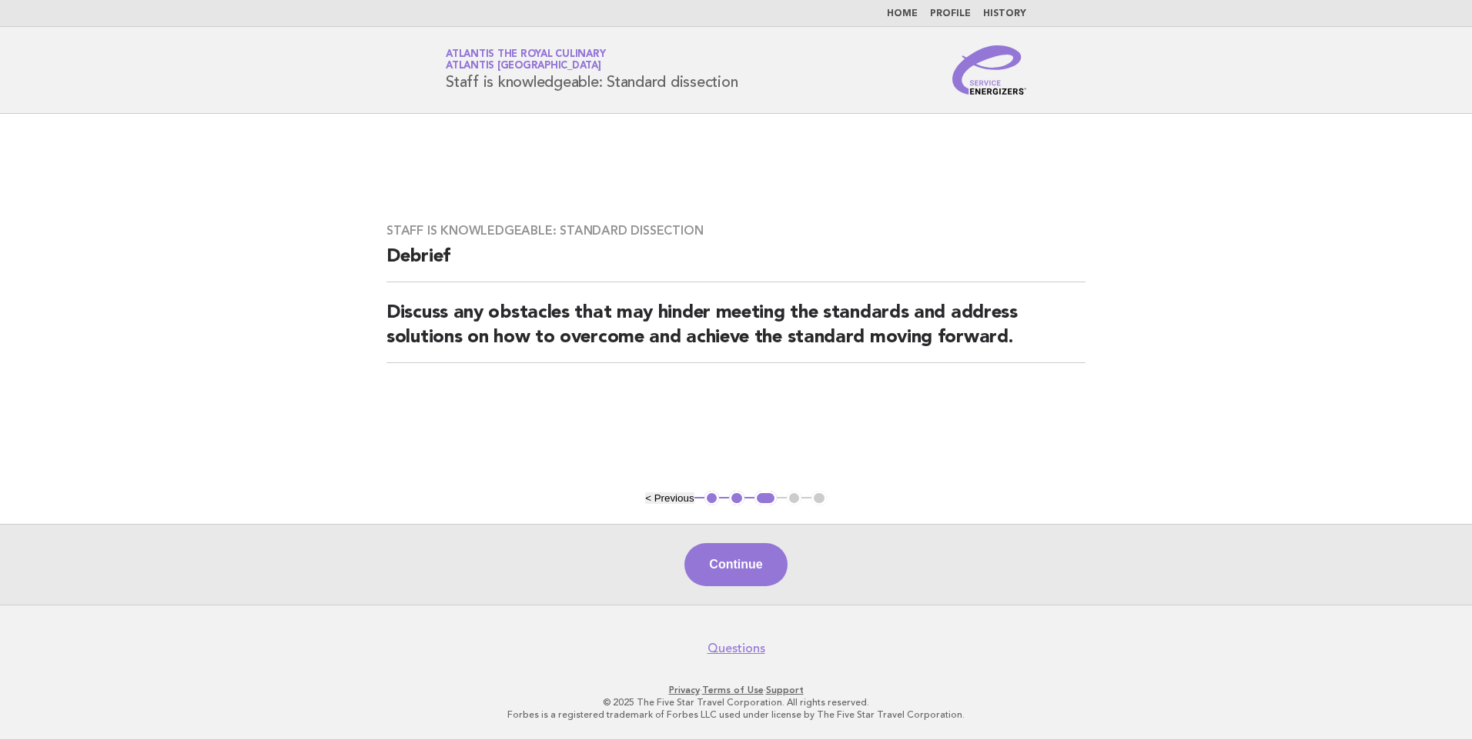
click at [907, 9] on link "Home" at bounding box center [902, 13] width 31 height 9
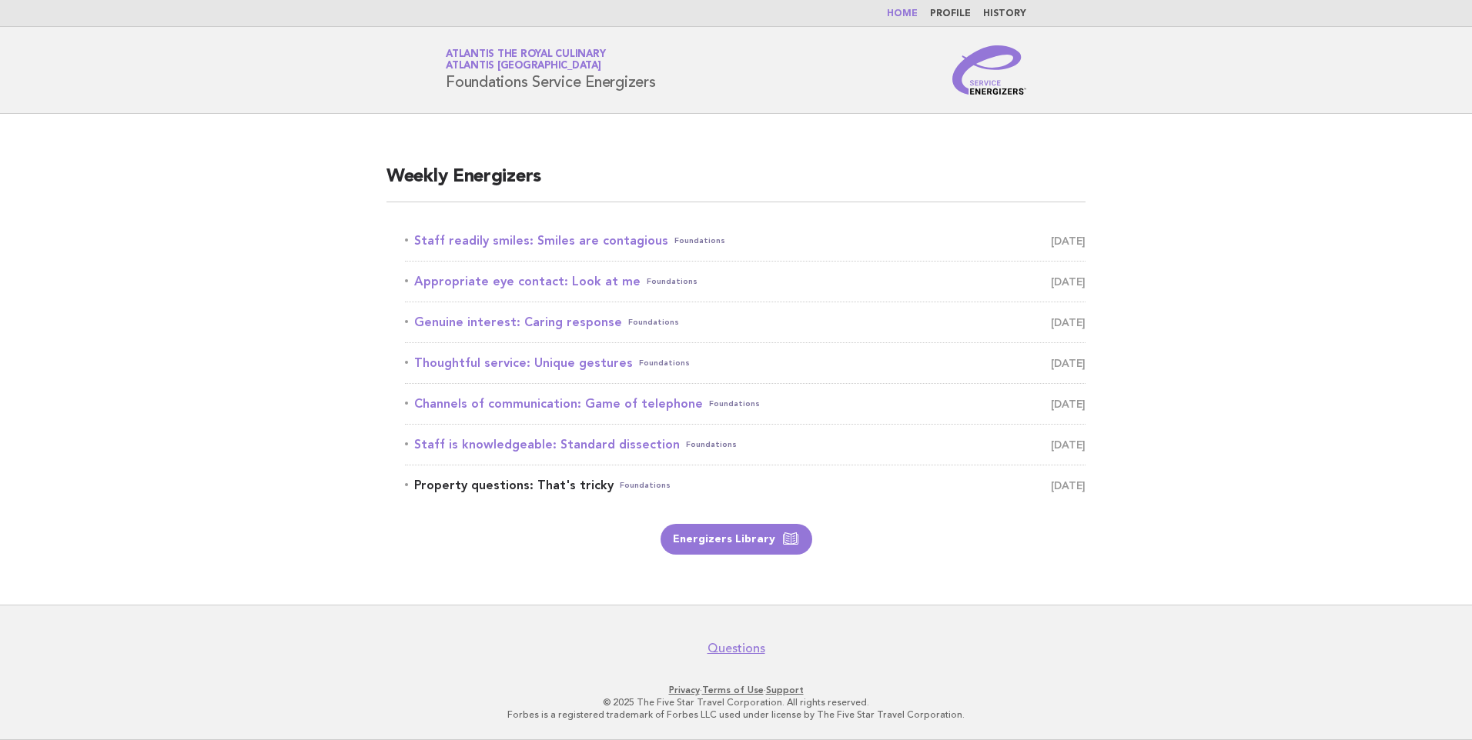
click at [550, 481] on link "Property questions: That's tricky Foundations August 31" at bounding box center [745, 486] width 680 height 22
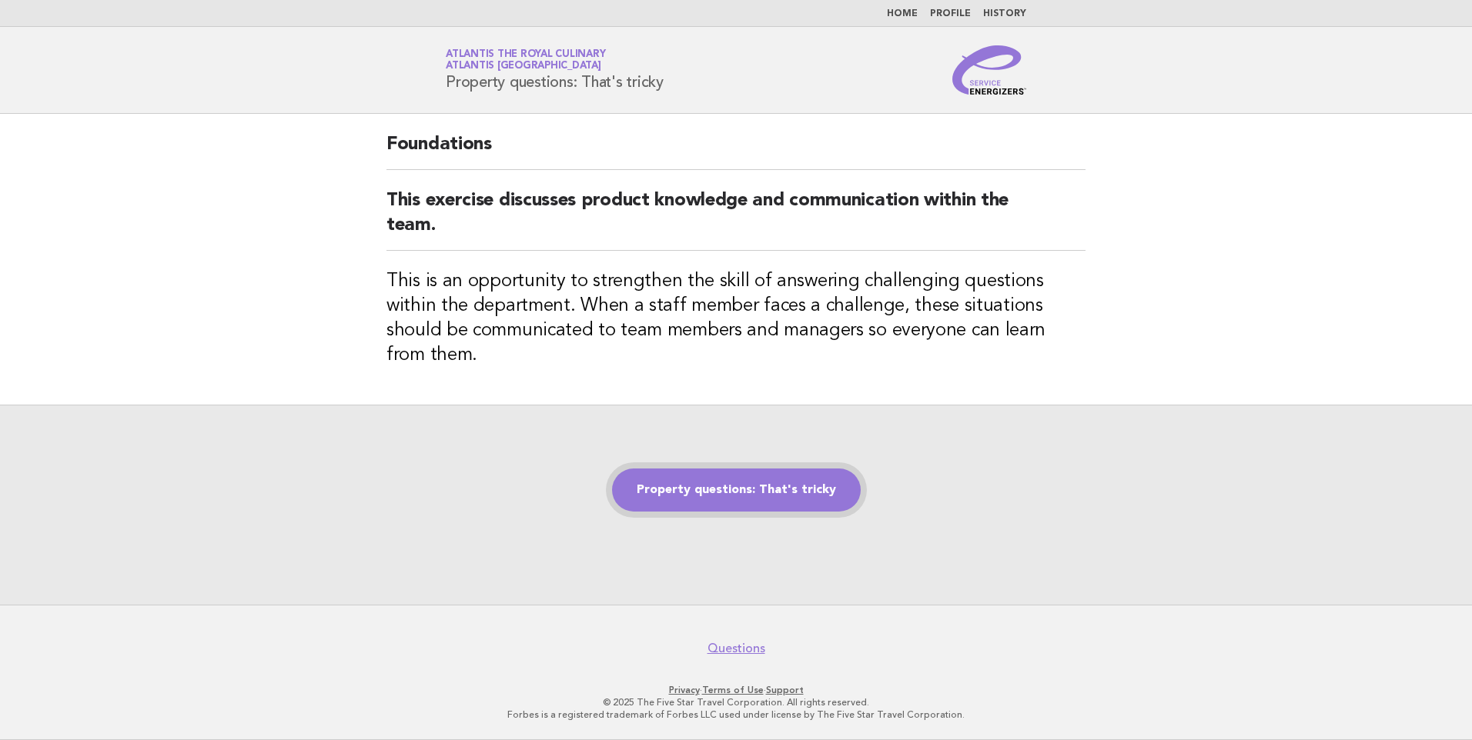
click at [761, 469] on link "Property questions: That's tricky" at bounding box center [736, 490] width 249 height 43
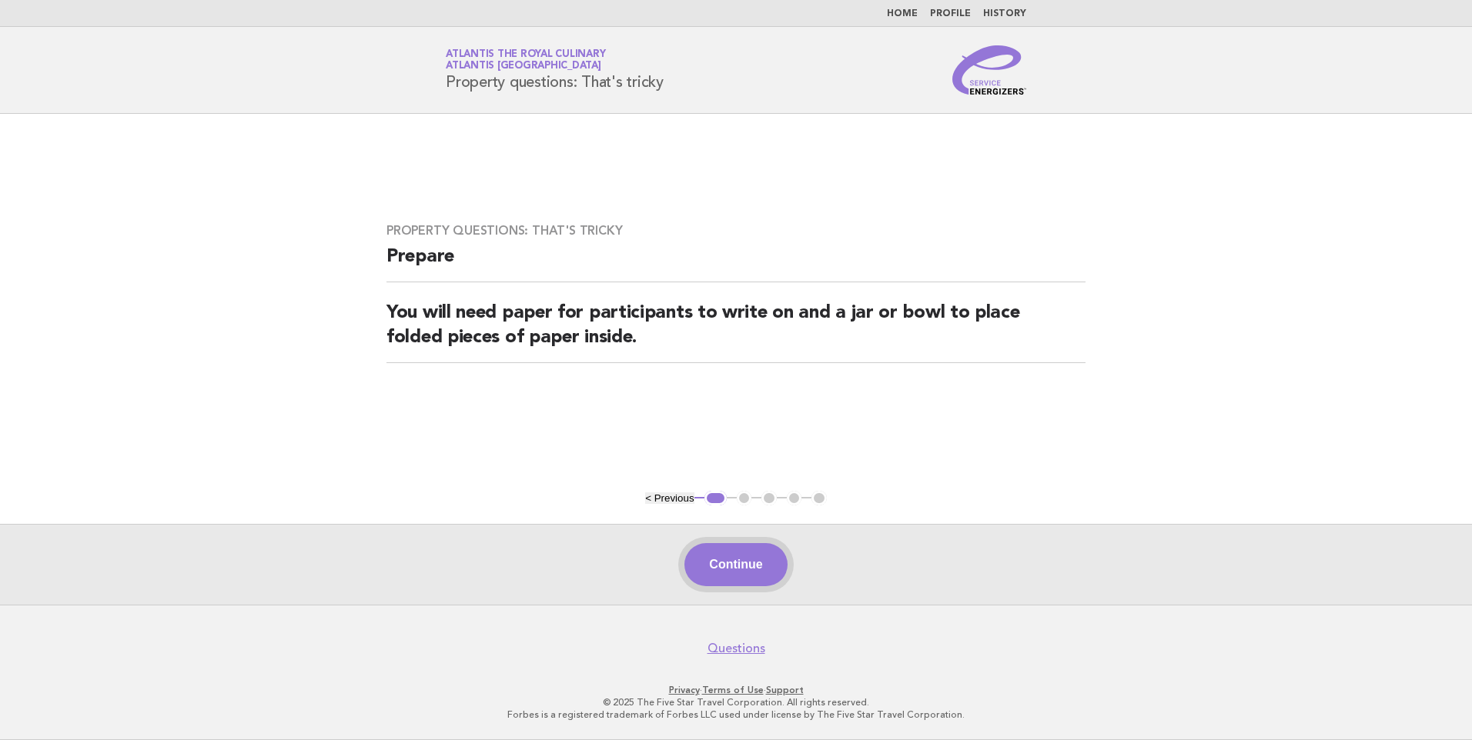
click at [717, 562] on button "Continue" at bounding box center [735, 564] width 102 height 43
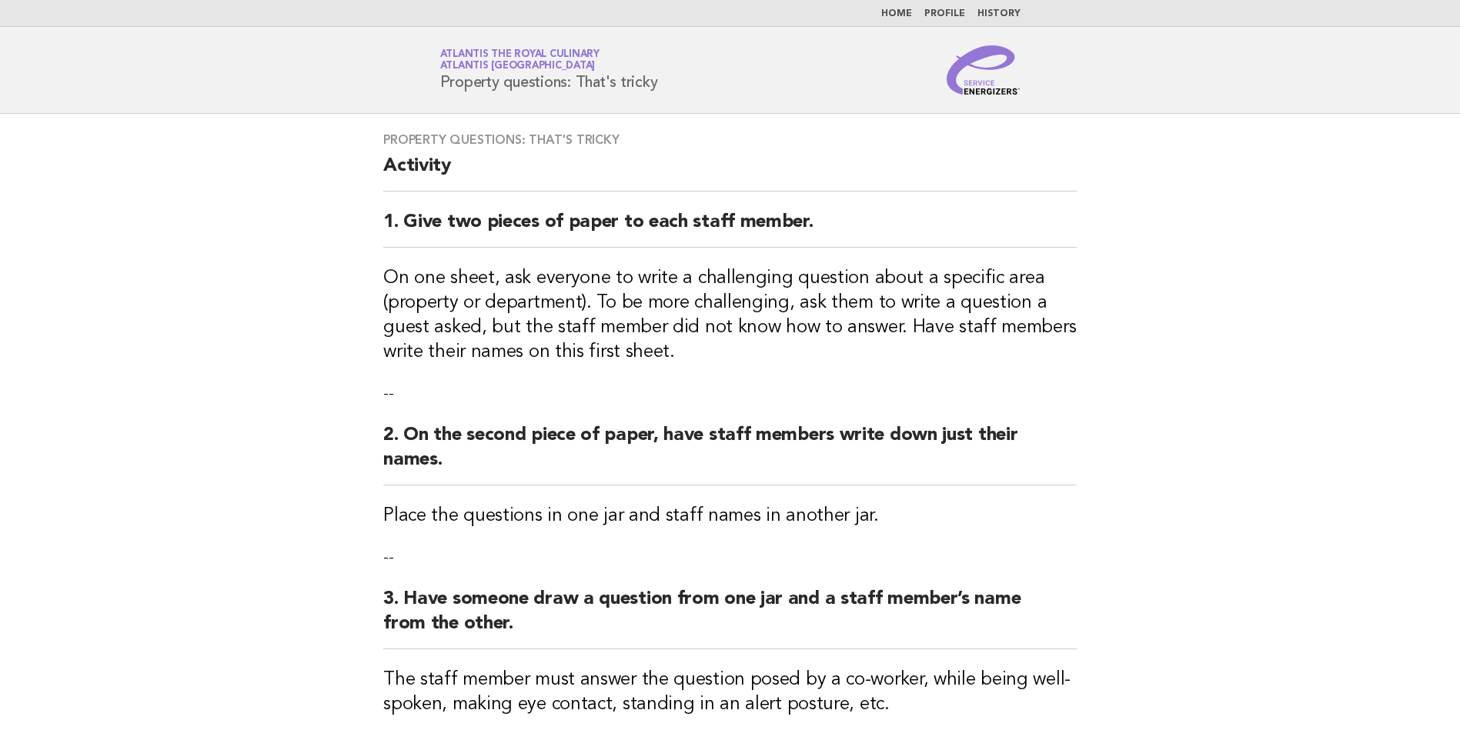
drag, startPoint x: 312, startPoint y: 322, endPoint x: 222, endPoint y: 349, distance: 95.0
click at [222, 349] on main "Property questions: That's tricky Activity 1. Give two pieces of paper to each …" at bounding box center [730, 610] width 1460 height 993
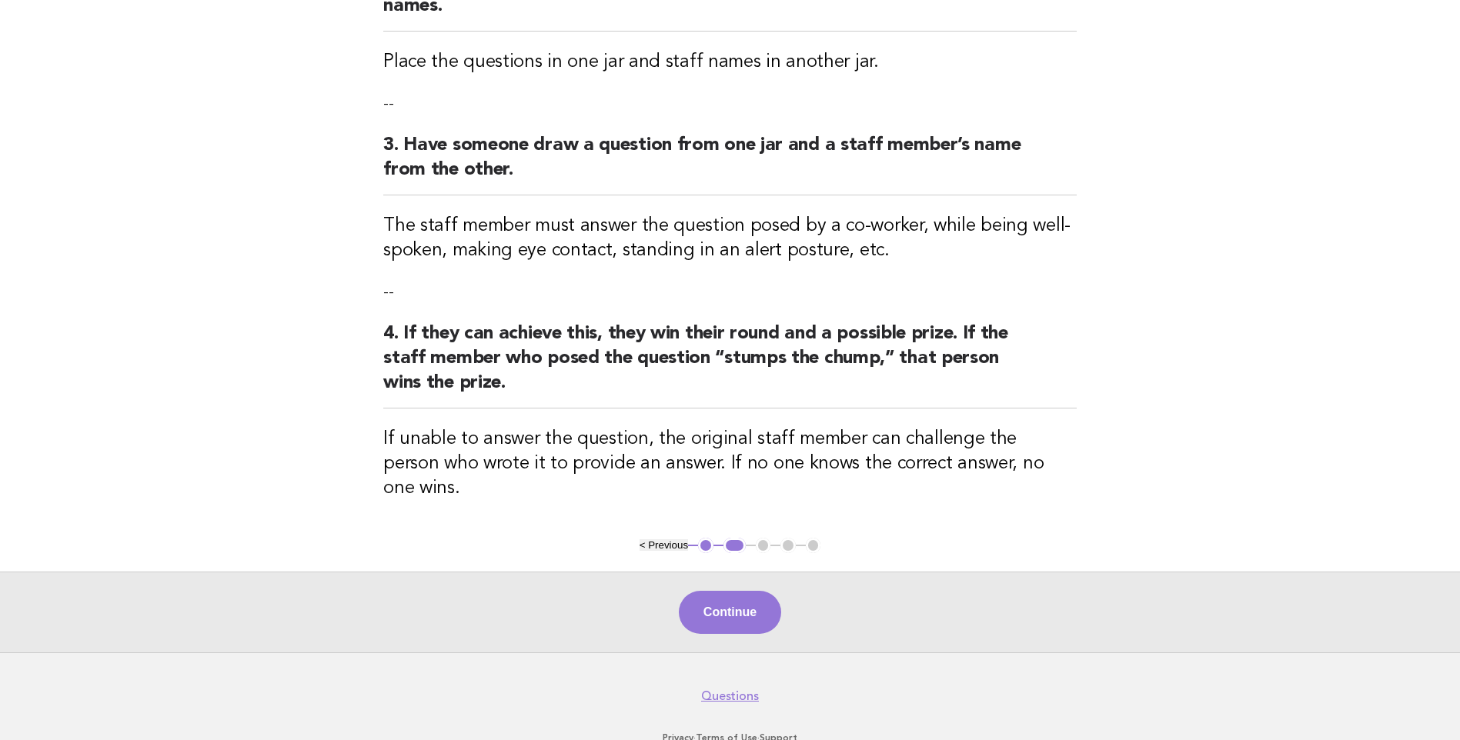
scroll to position [462, 0]
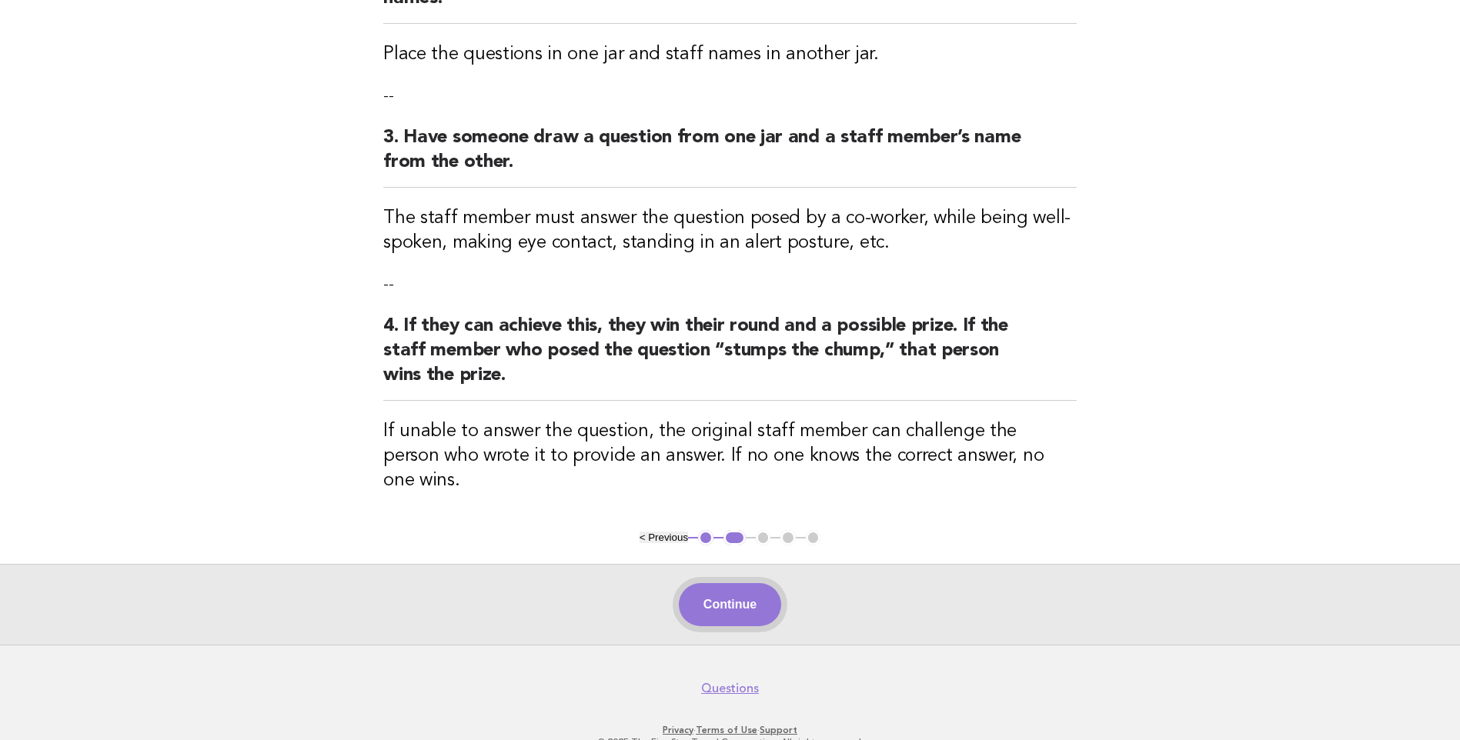
click at [735, 583] on button "Continue" at bounding box center [730, 604] width 102 height 43
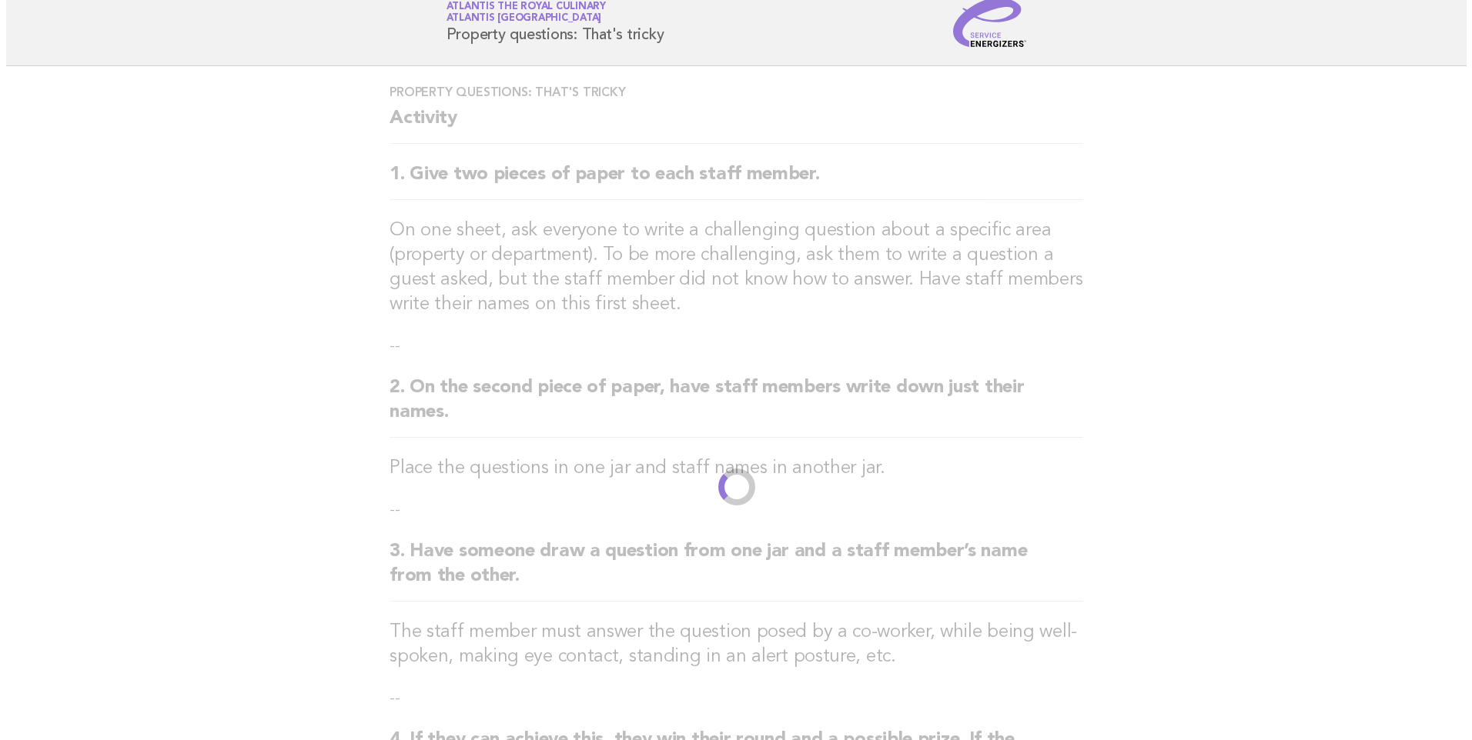
scroll to position [0, 0]
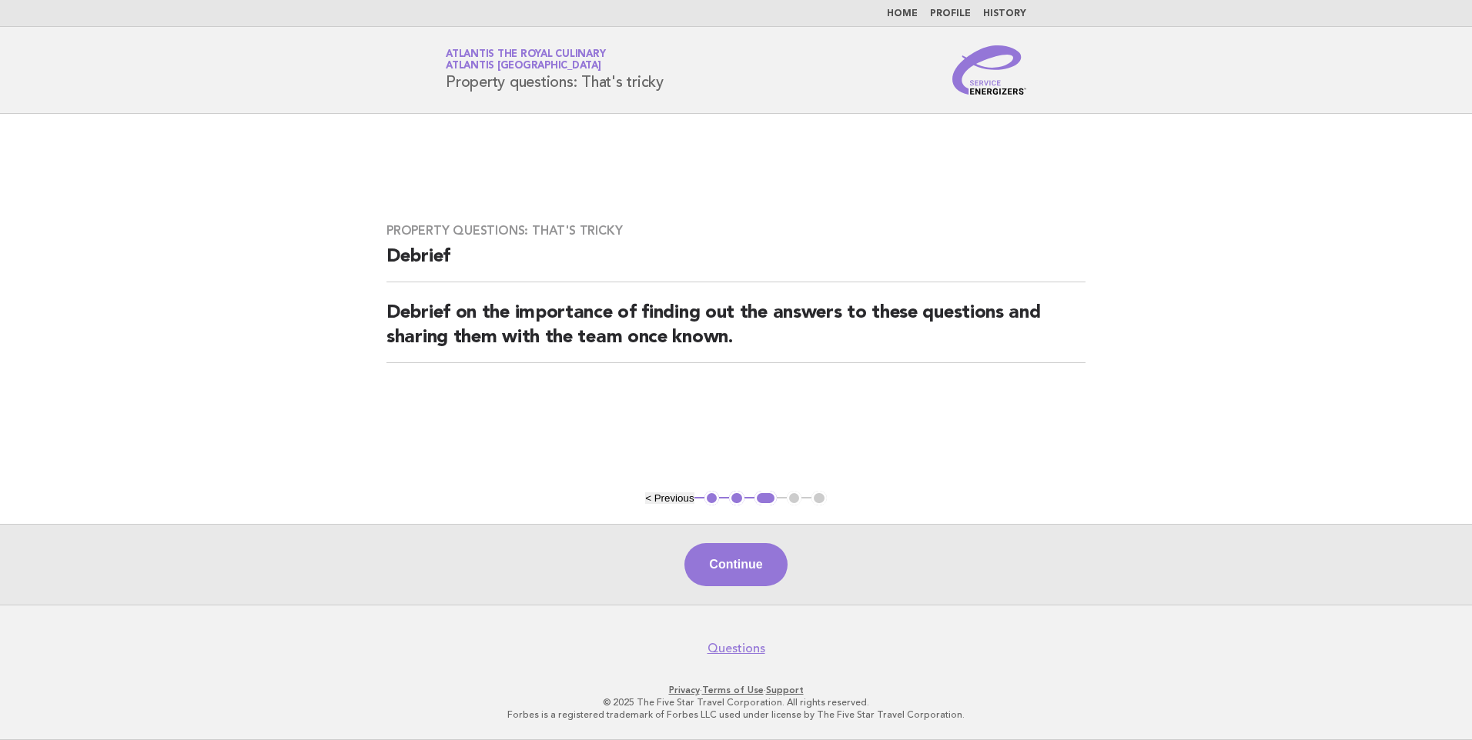
click at [907, 9] on link "Home" at bounding box center [902, 13] width 31 height 9
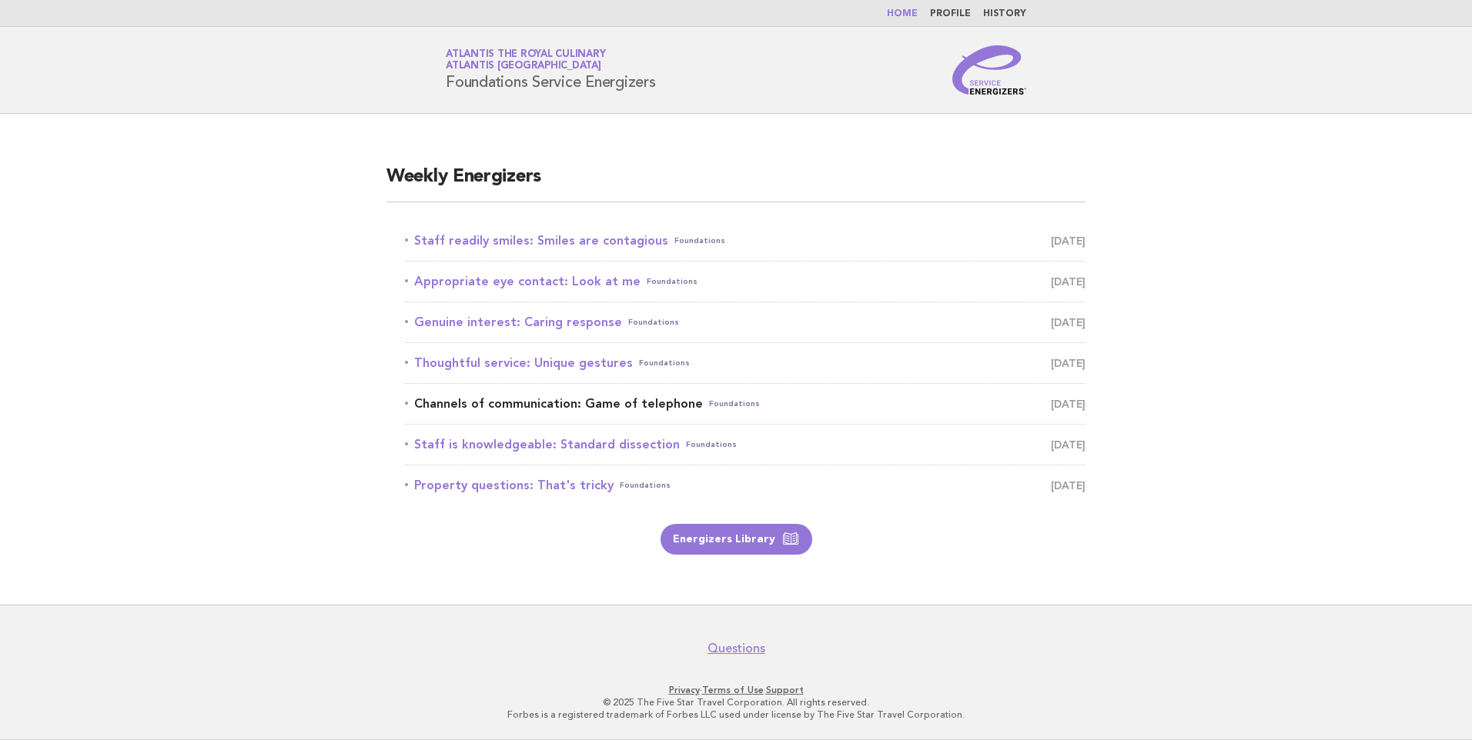
click at [549, 402] on link "Channels of communication: Game of telephone Foundations [DATE]" at bounding box center [745, 404] width 680 height 22
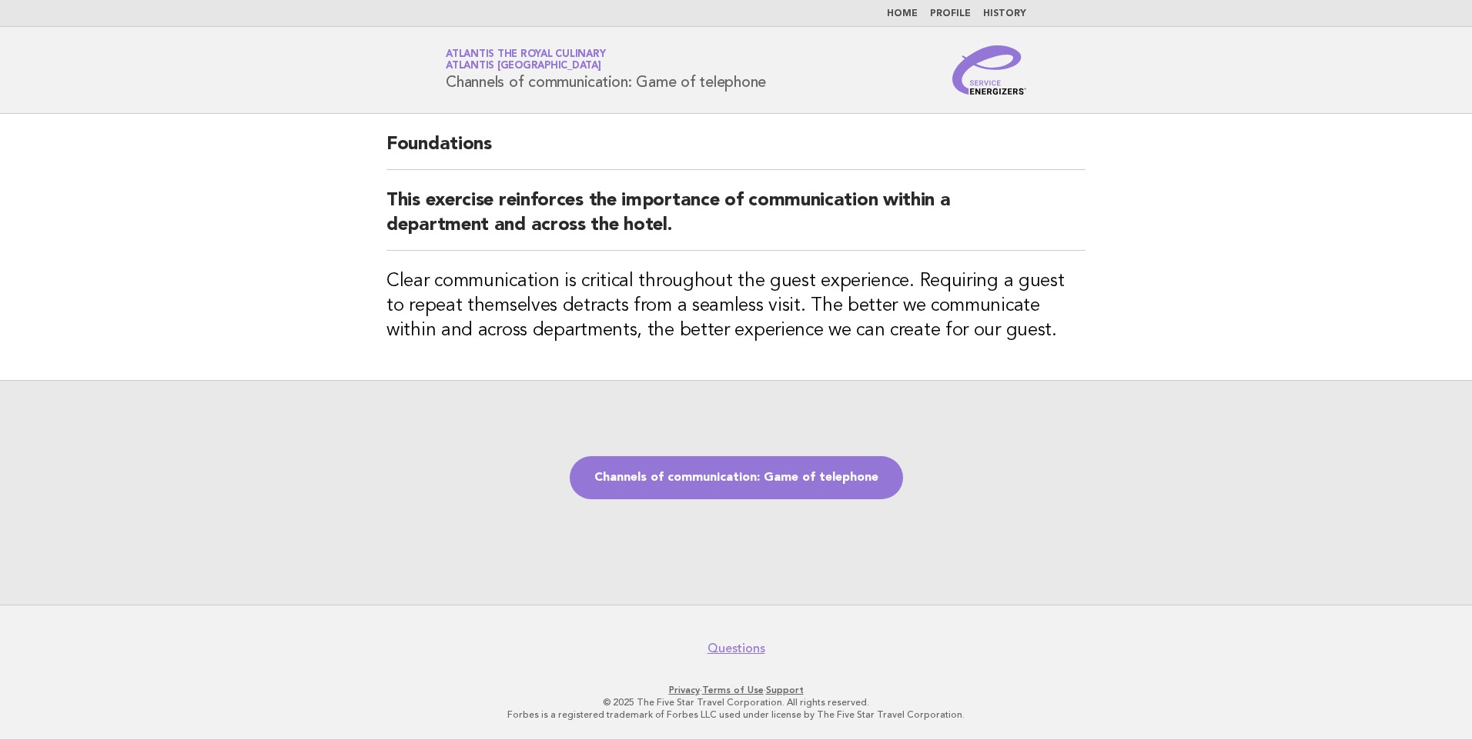
click at [910, 9] on link "Home" at bounding box center [902, 13] width 31 height 9
